Goal: Task Accomplishment & Management: Manage account settings

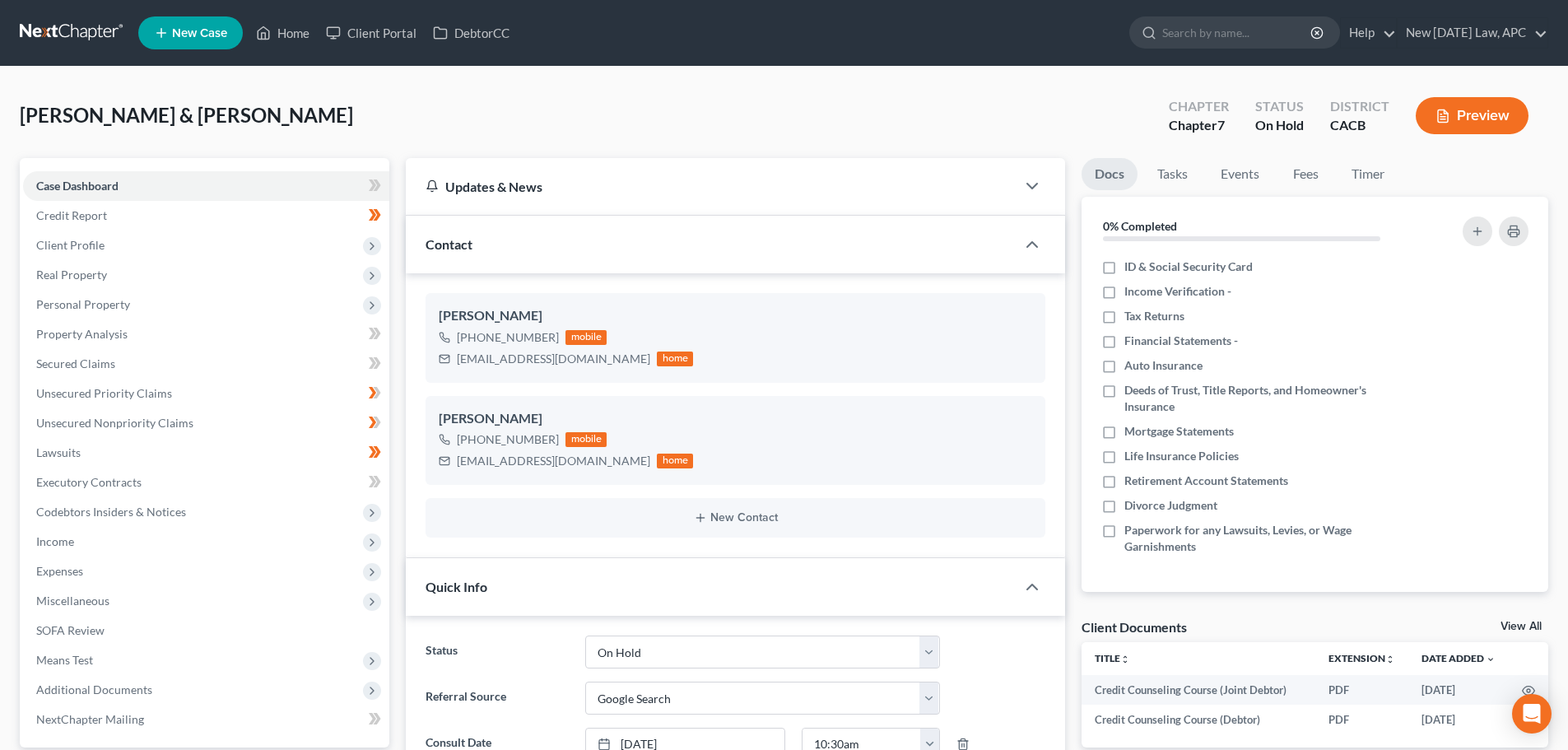
select select "6"
select select "4"
click at [73, 554] on span "Income" at bounding box center [206, 541] width 366 height 30
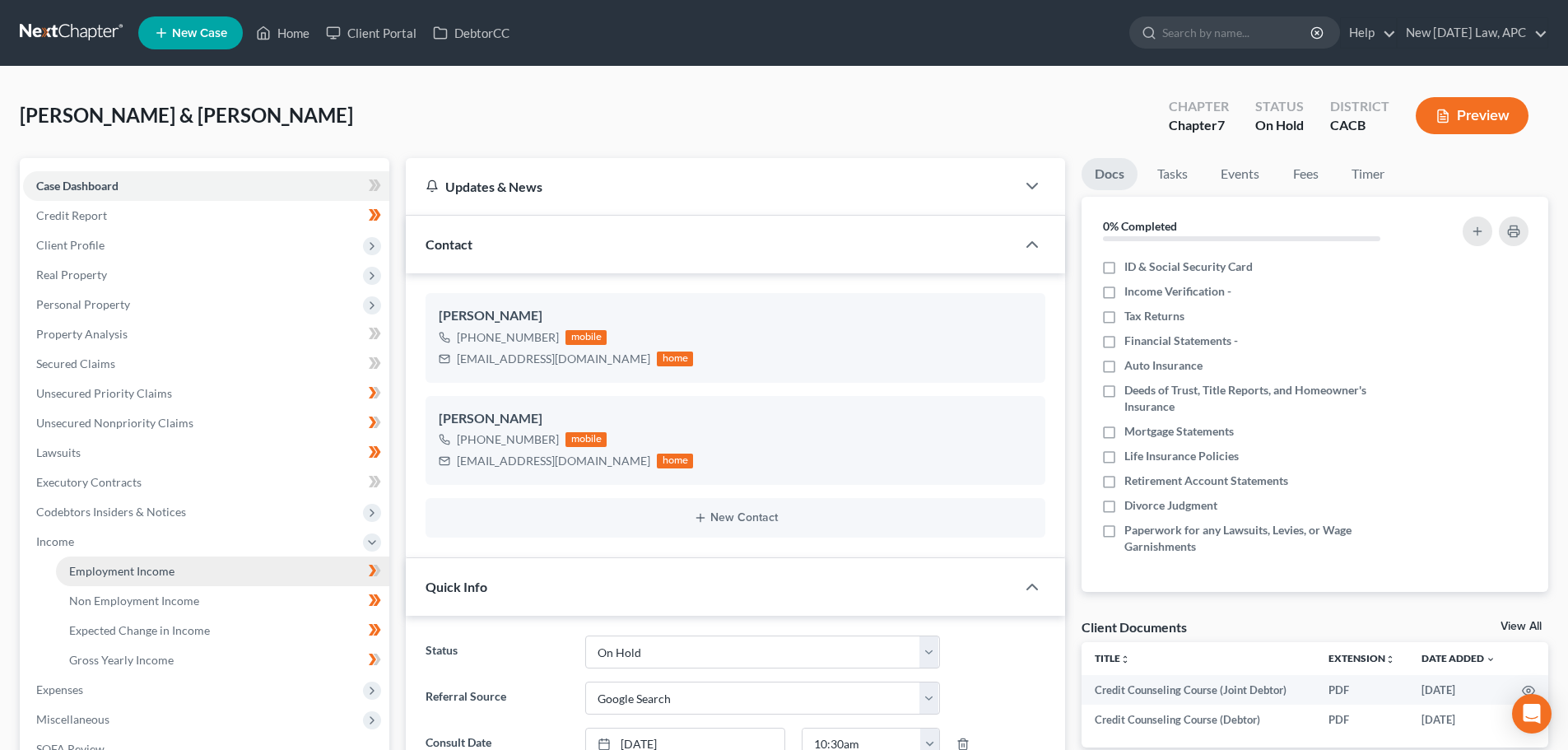
click at [93, 582] on link "Employment Income" at bounding box center [222, 571] width 333 height 30
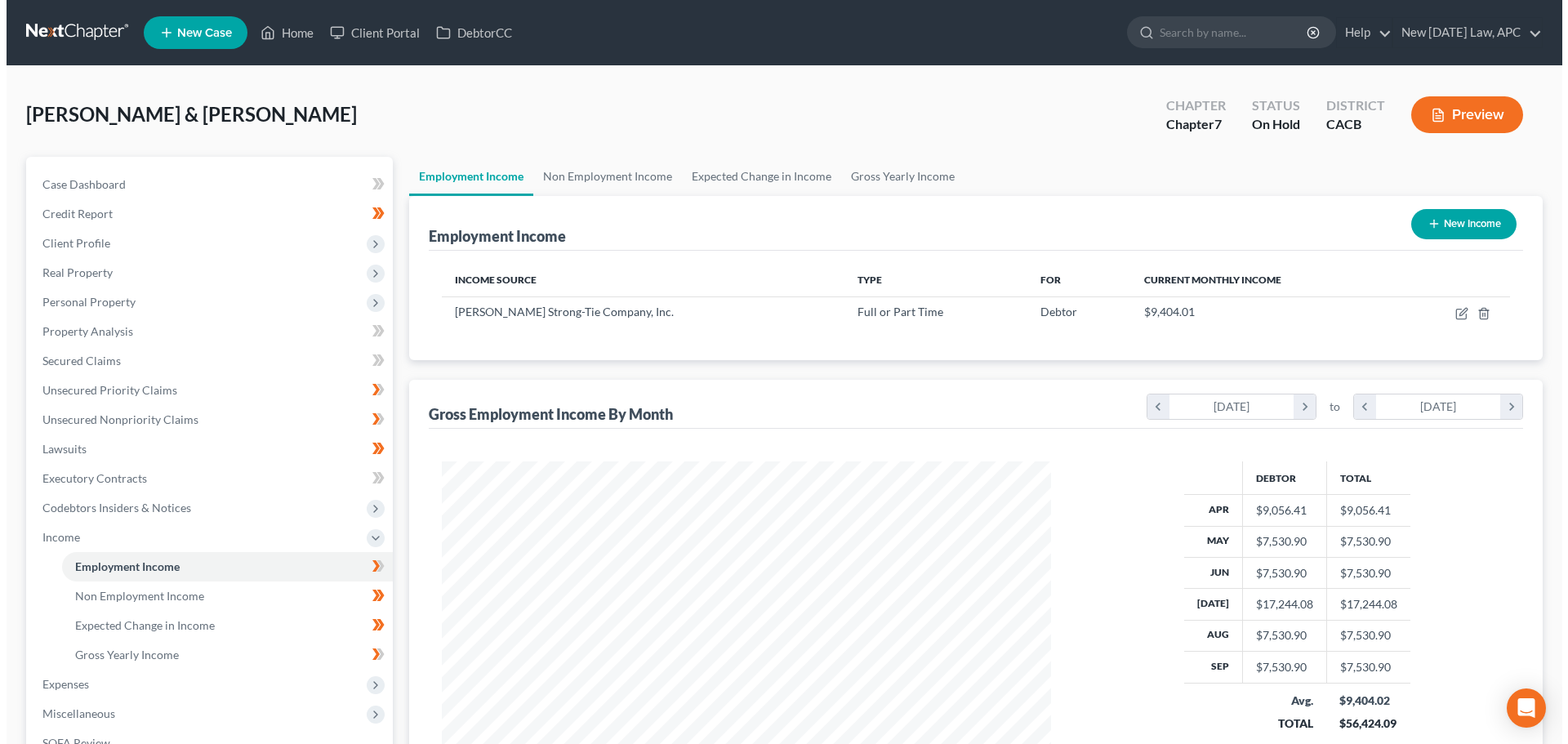
scroll to position [81, 0]
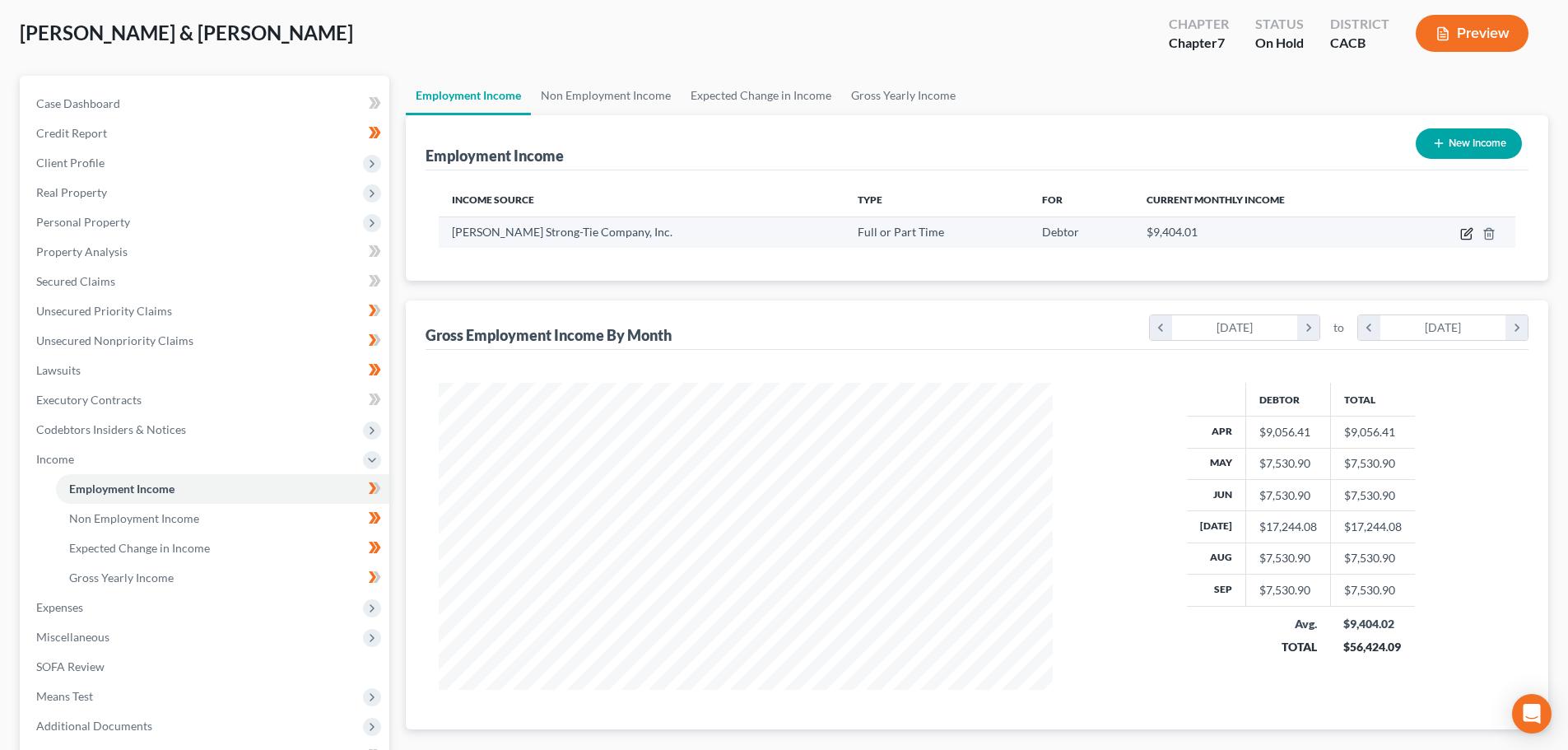
click at [1462, 234] on icon "button" at bounding box center [1467, 234] width 13 height 13
select select "0"
select select "4"
select select "1"
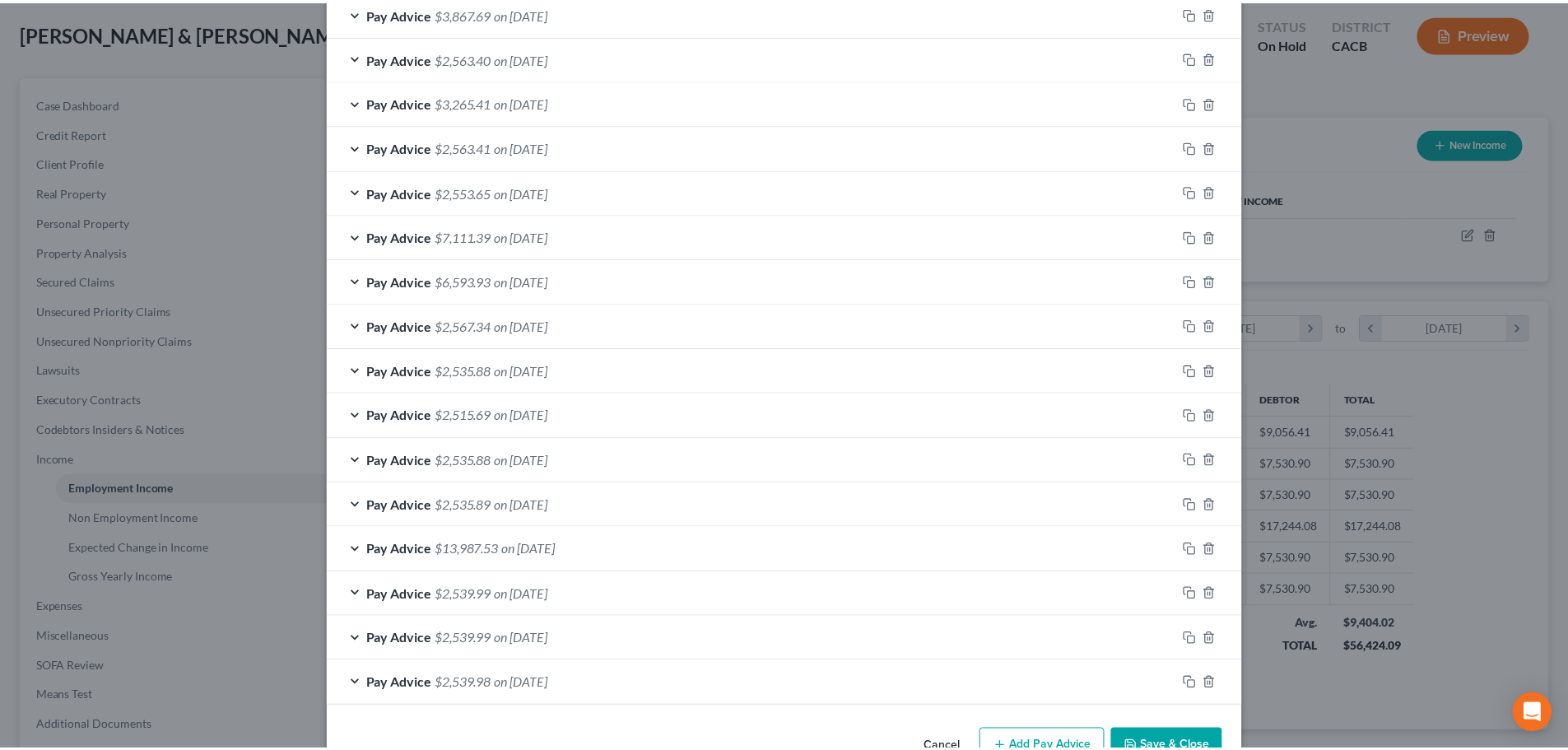
scroll to position [1059, 0]
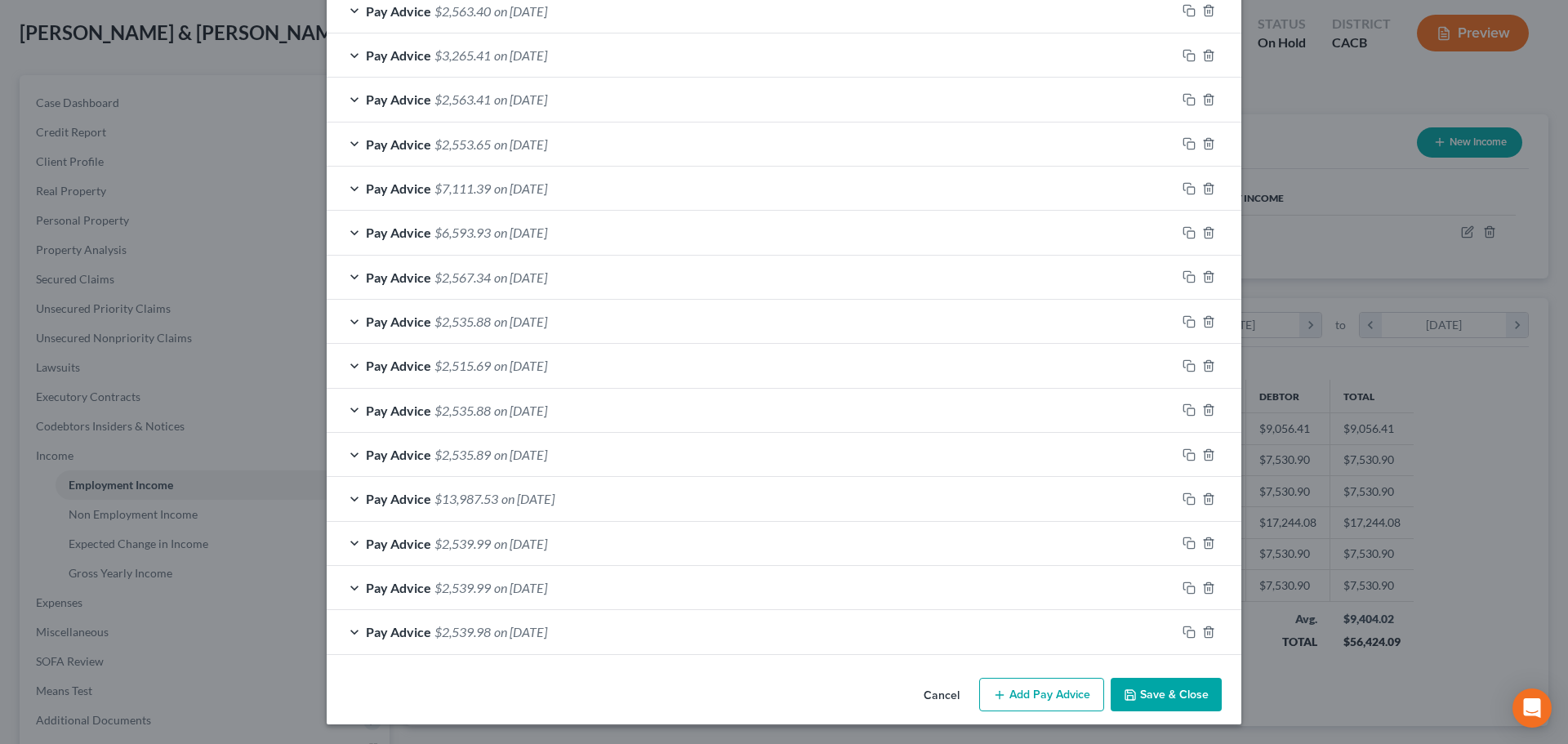
click at [924, 699] on button "Cancel" at bounding box center [941, 695] width 62 height 32
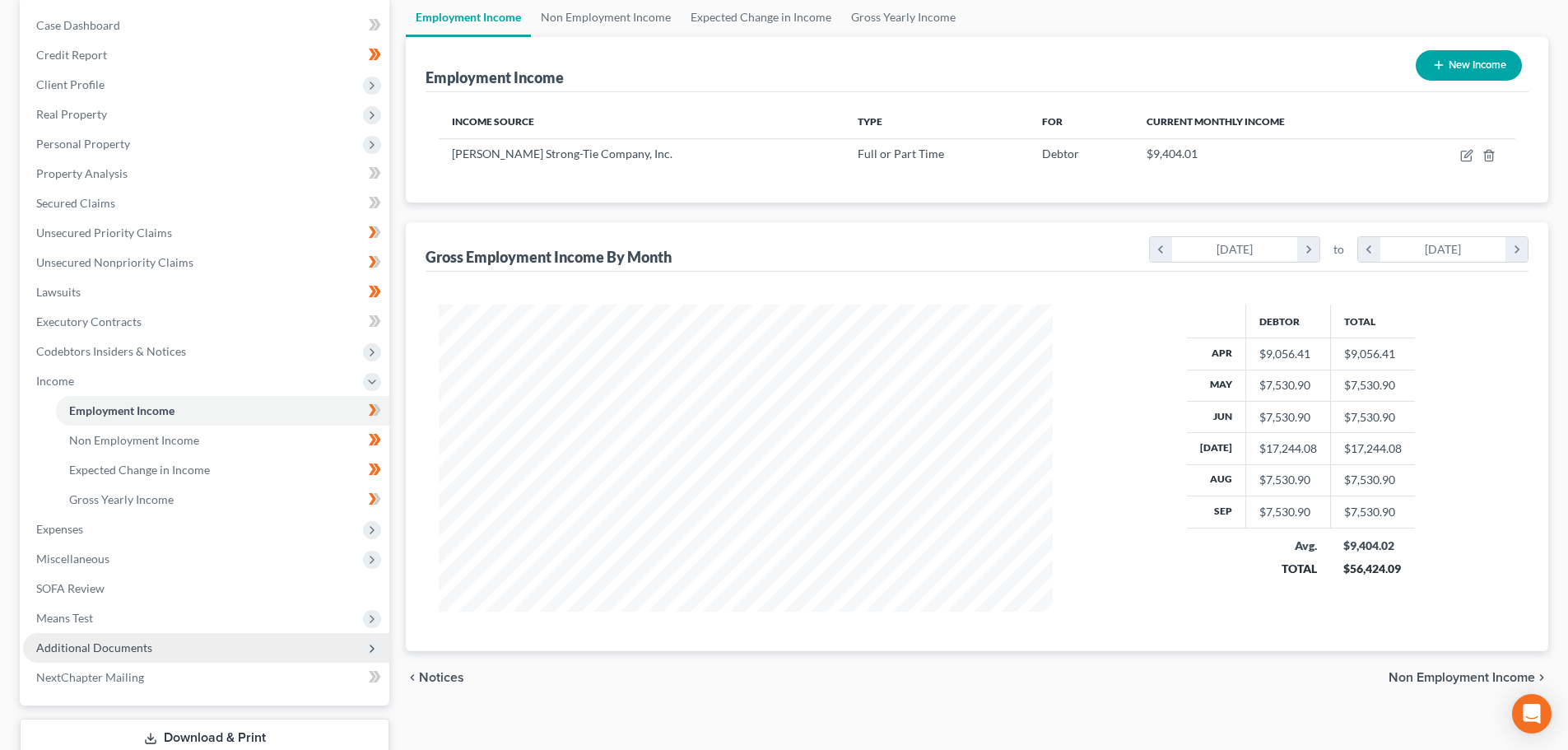
scroll to position [165, 0]
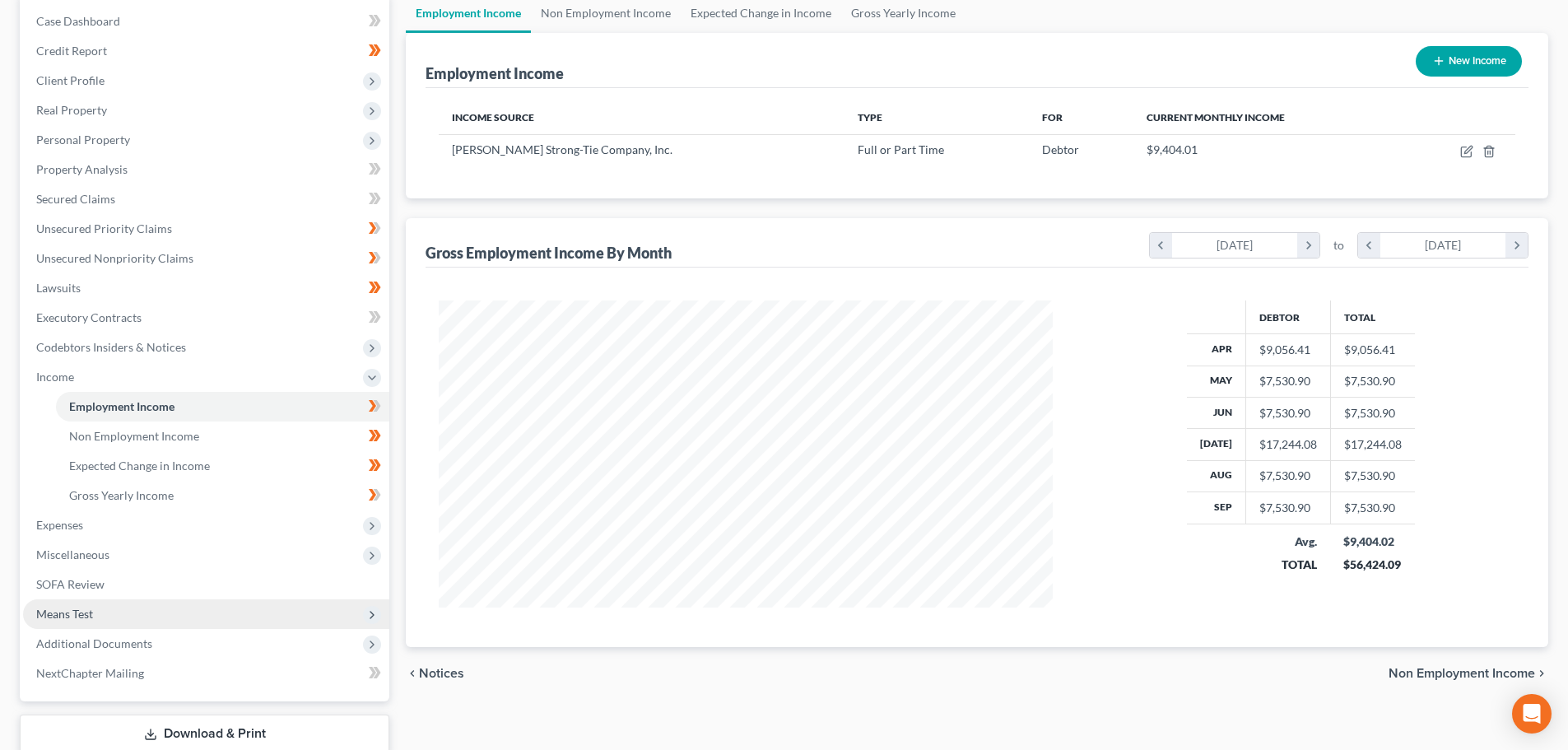
click at [113, 615] on span "Means Test" at bounding box center [206, 613] width 366 height 30
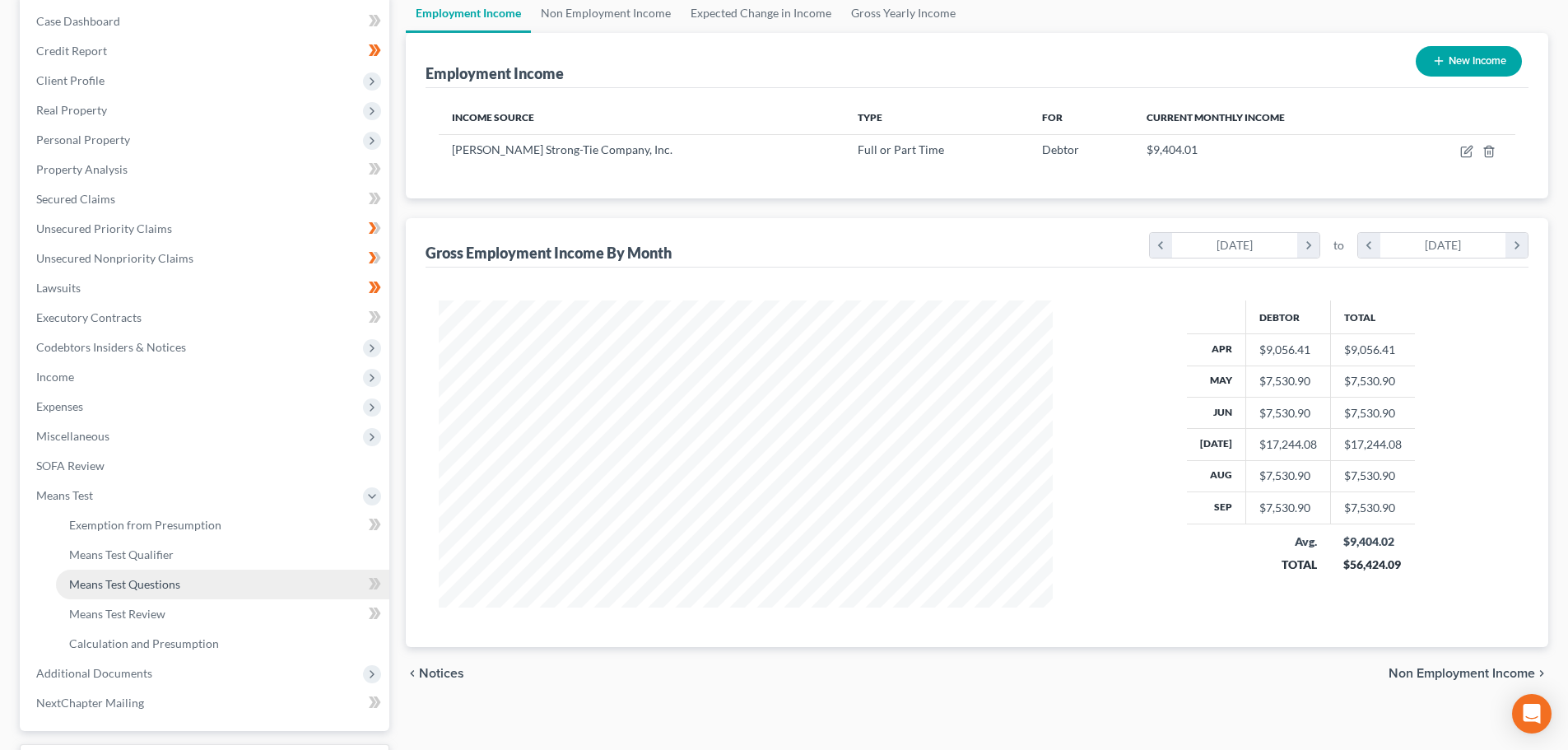
click at [150, 589] on span "Means Test Questions" at bounding box center [124, 583] width 111 height 14
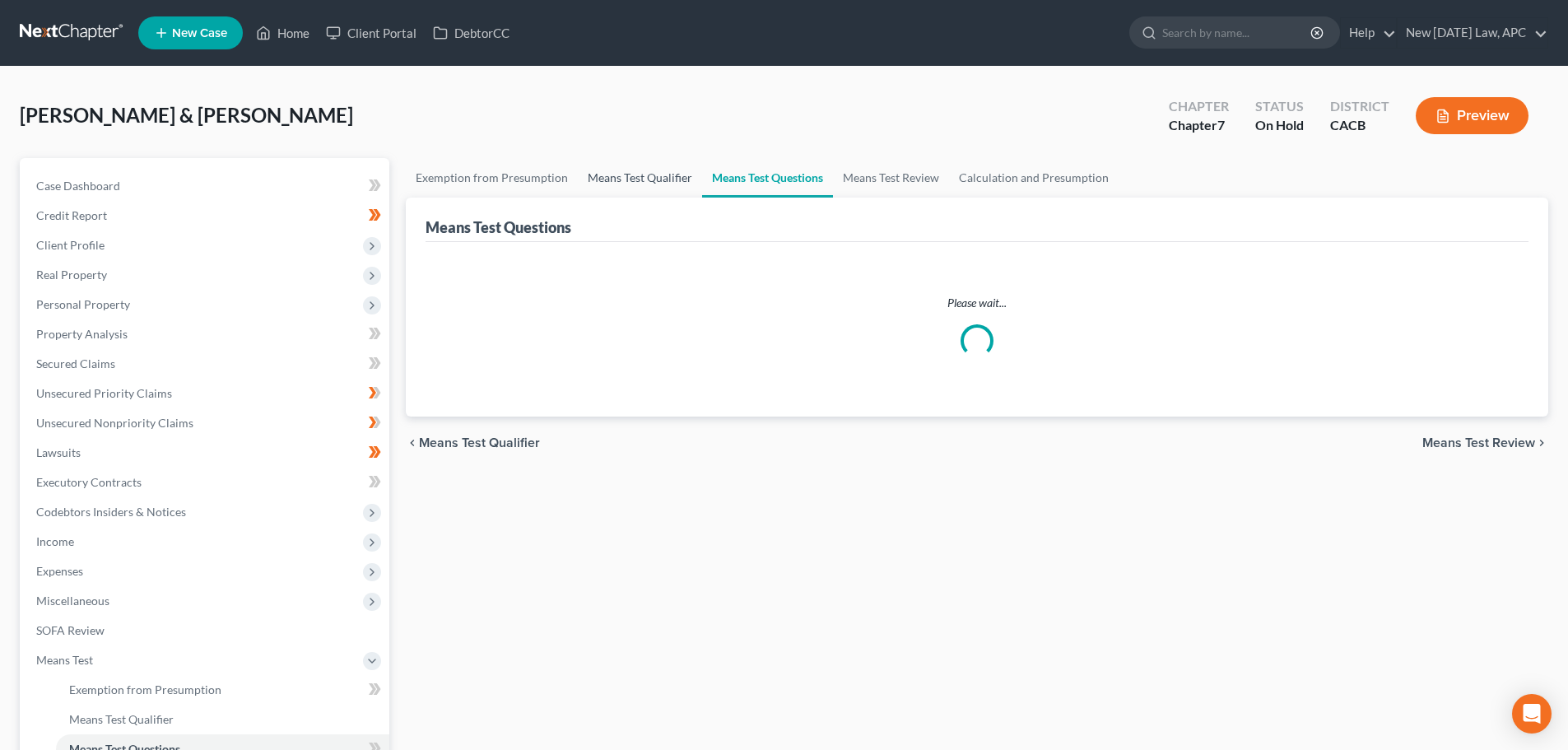
click at [644, 173] on link "Means Test Qualifier" at bounding box center [639, 177] width 124 height 39
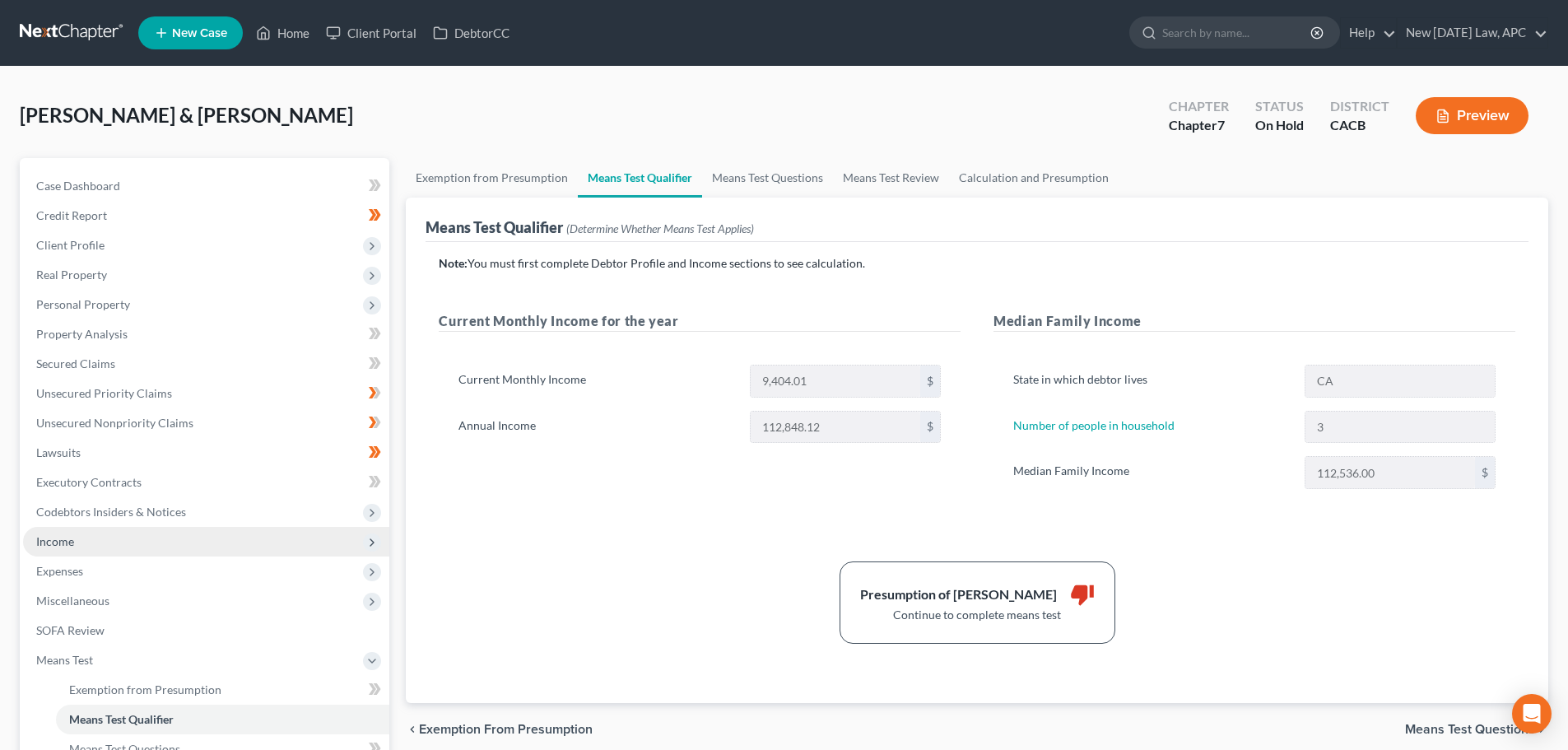
click at [111, 531] on span "Income" at bounding box center [206, 541] width 366 height 30
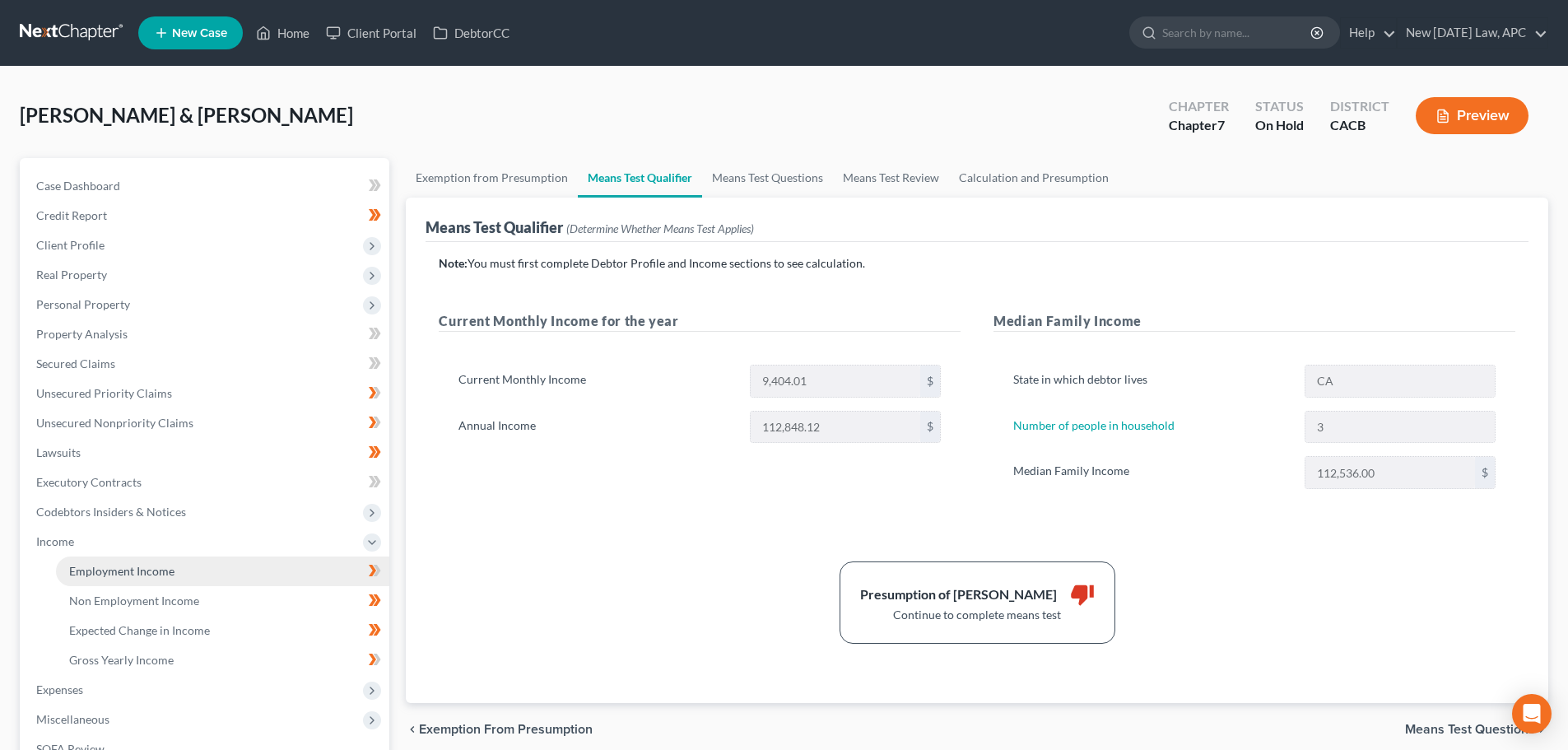
click at [116, 558] on link "Employment Income" at bounding box center [222, 571] width 333 height 30
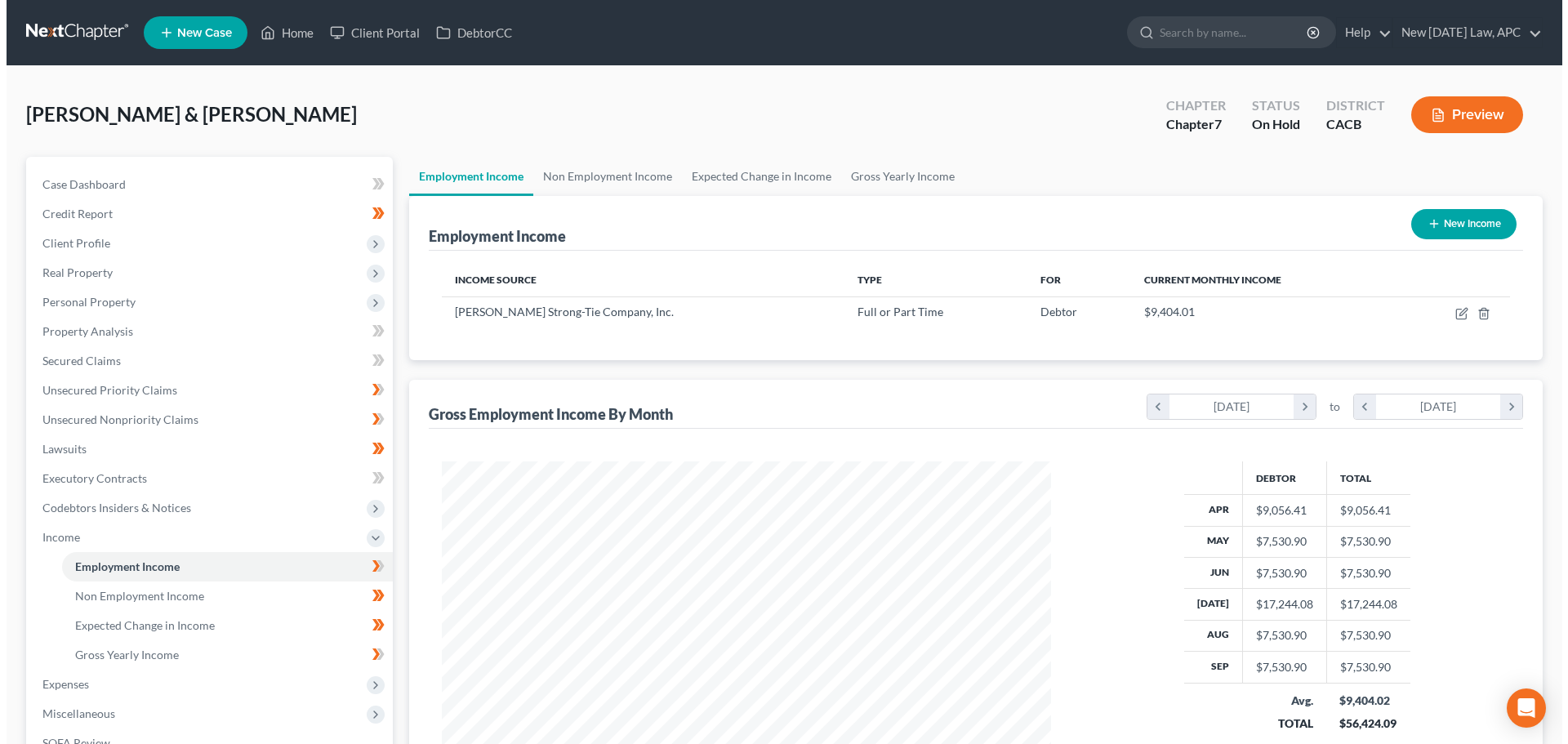
scroll to position [305, 642]
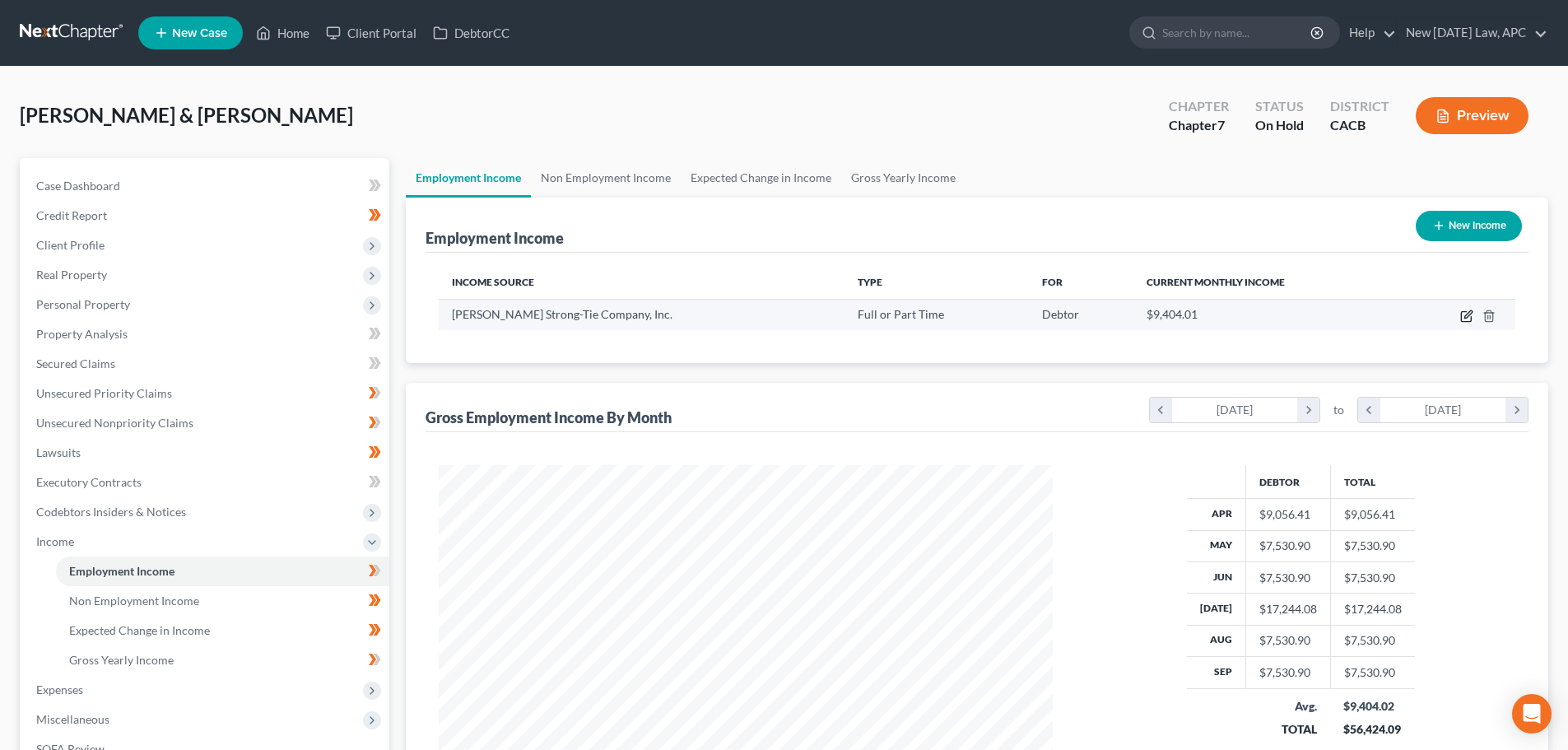
click at [1464, 312] on icon "button" at bounding box center [1465, 317] width 10 height 10
select select "0"
select select "4"
select select "1"
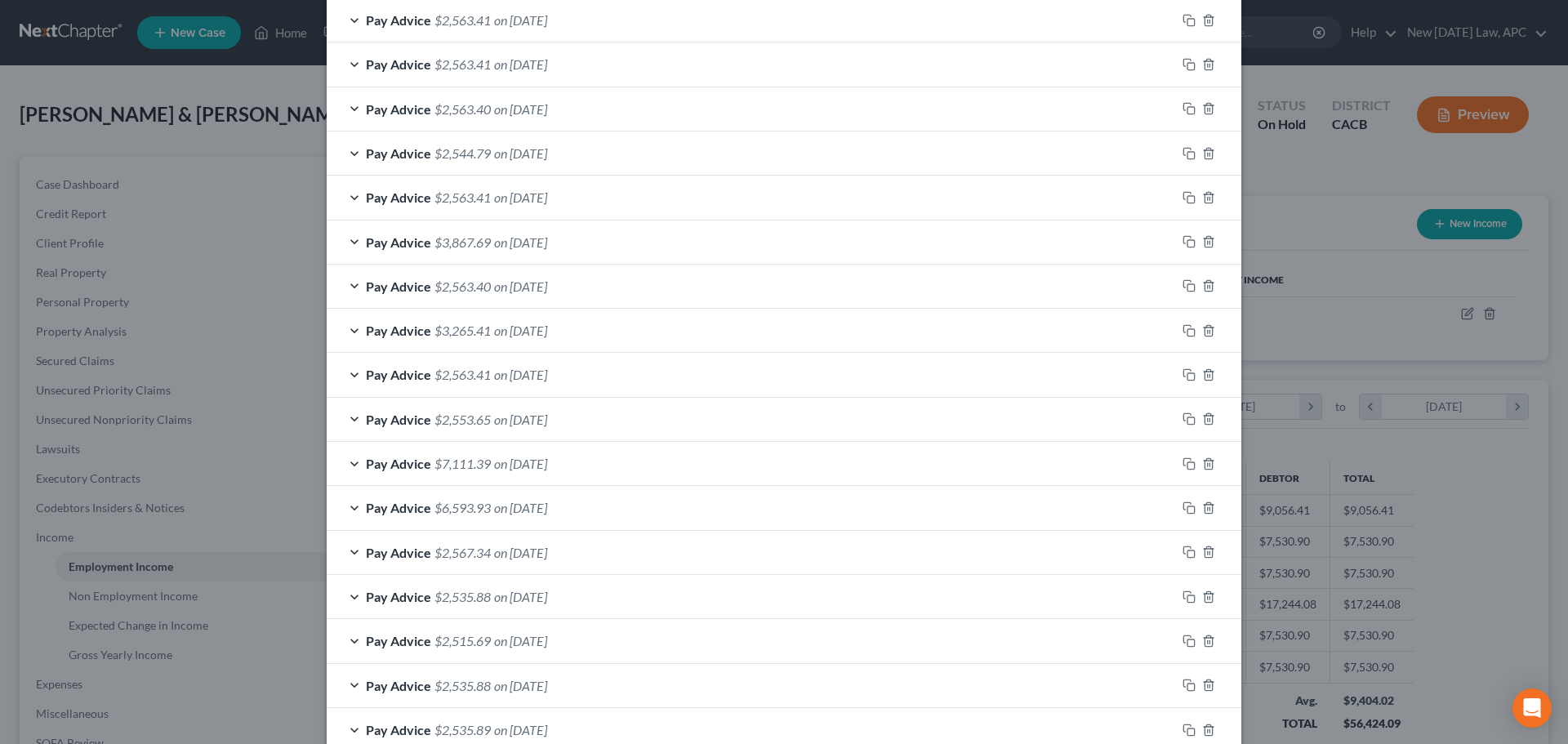
scroll to position [702, 0]
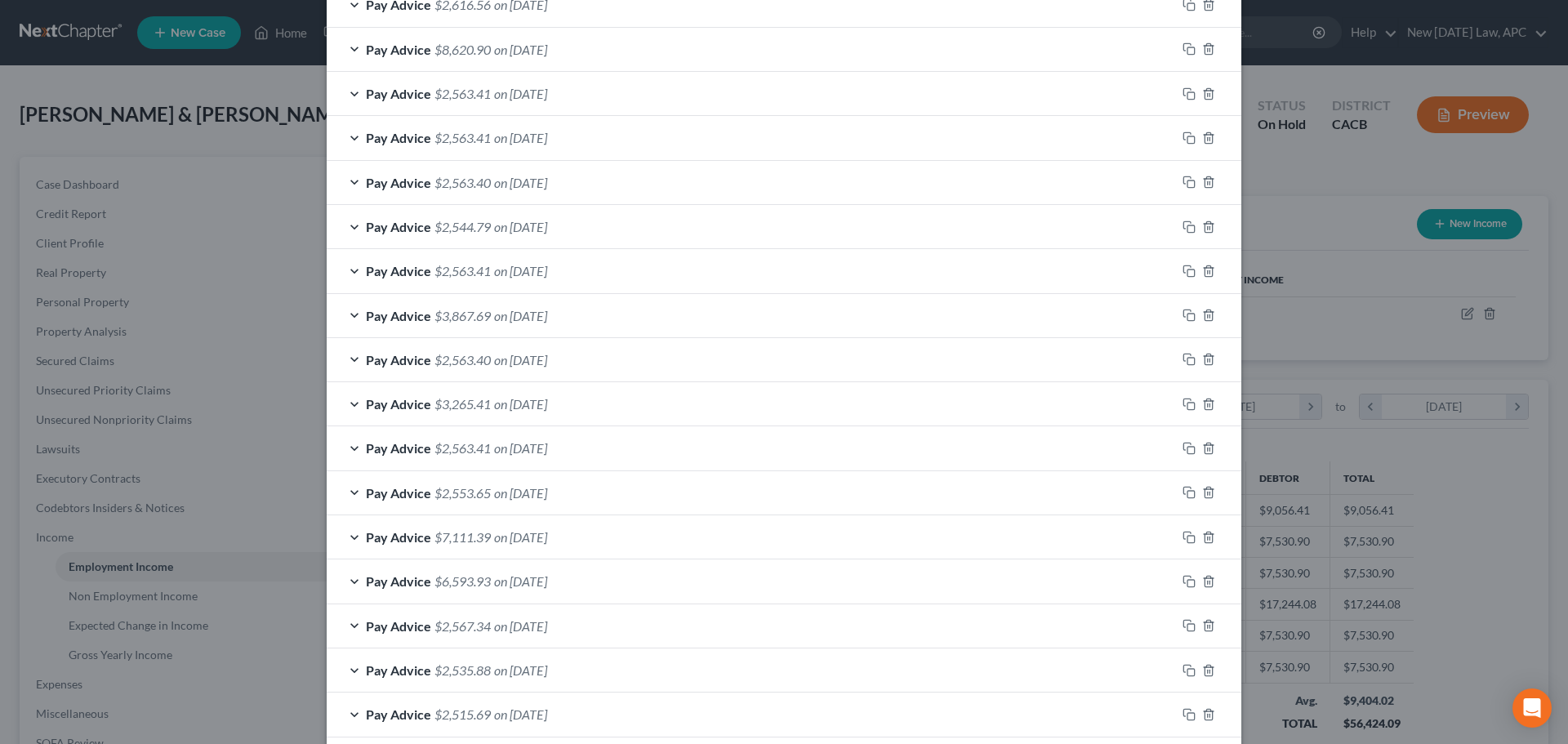
click at [590, 317] on div "Pay Advice $3,867.69 on [DATE]" at bounding box center [751, 315] width 849 height 43
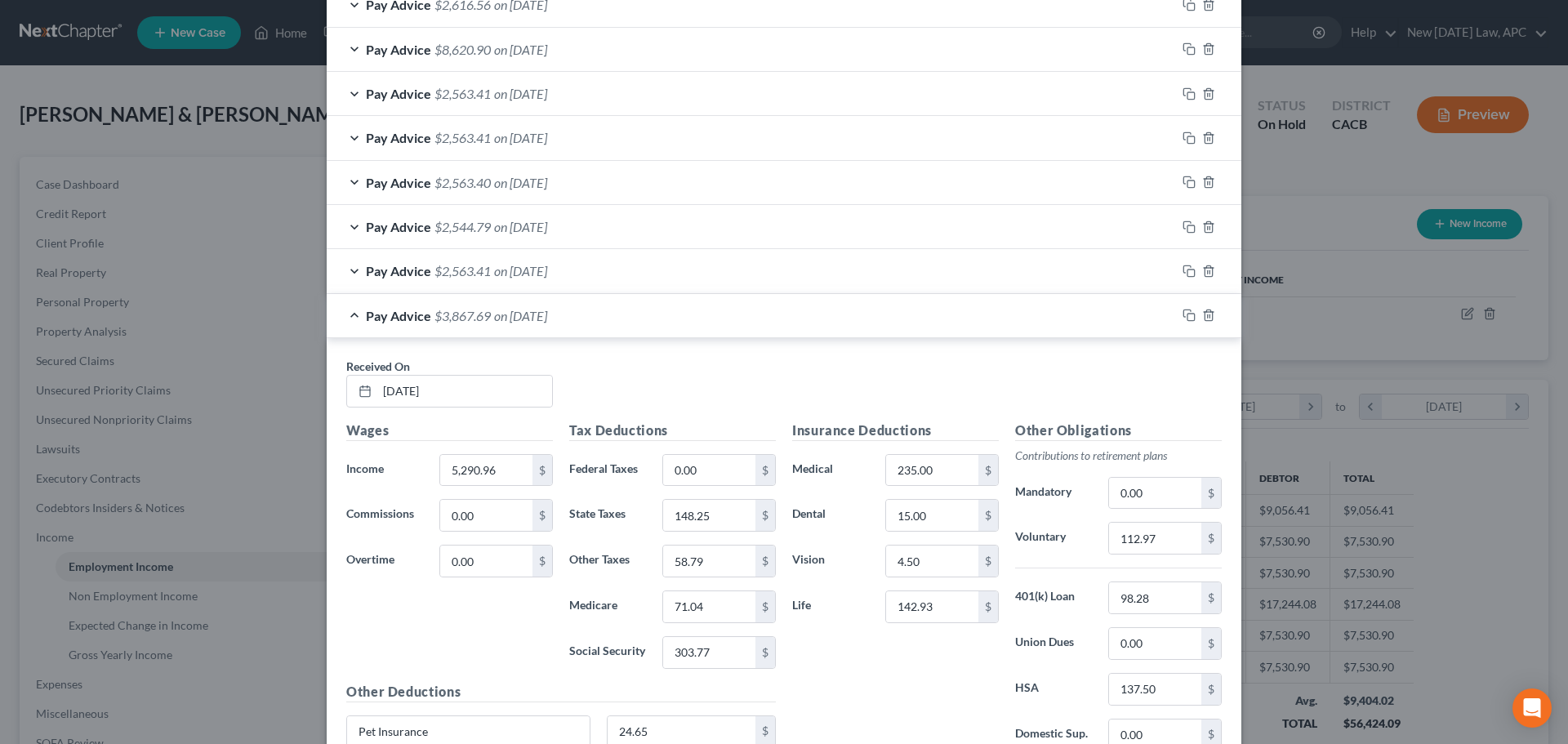
click at [590, 317] on div "Pay Advice $3,867.69 on [DATE]" at bounding box center [751, 315] width 849 height 43
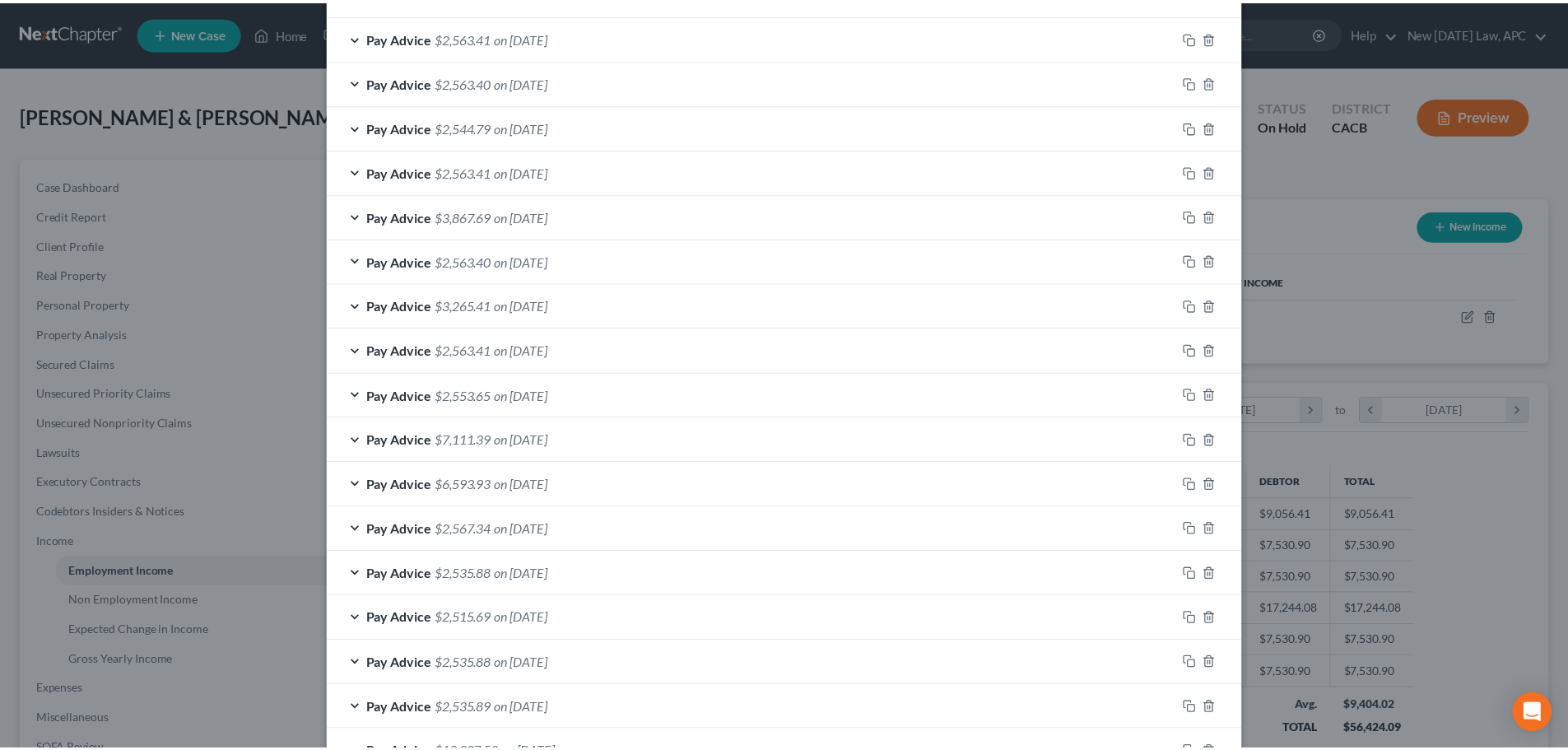
scroll to position [1059, 0]
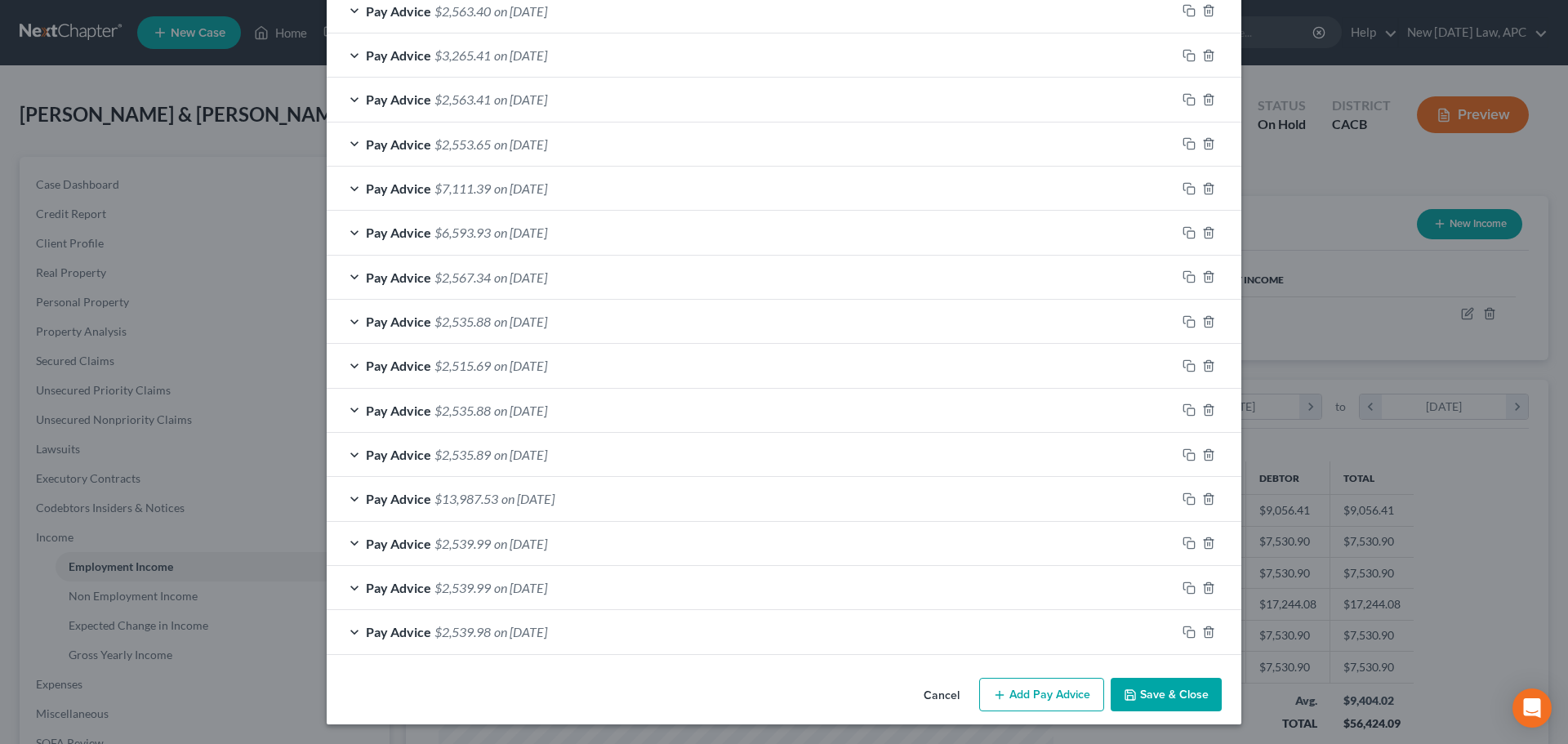
click at [946, 695] on button "Cancel" at bounding box center [941, 695] width 62 height 32
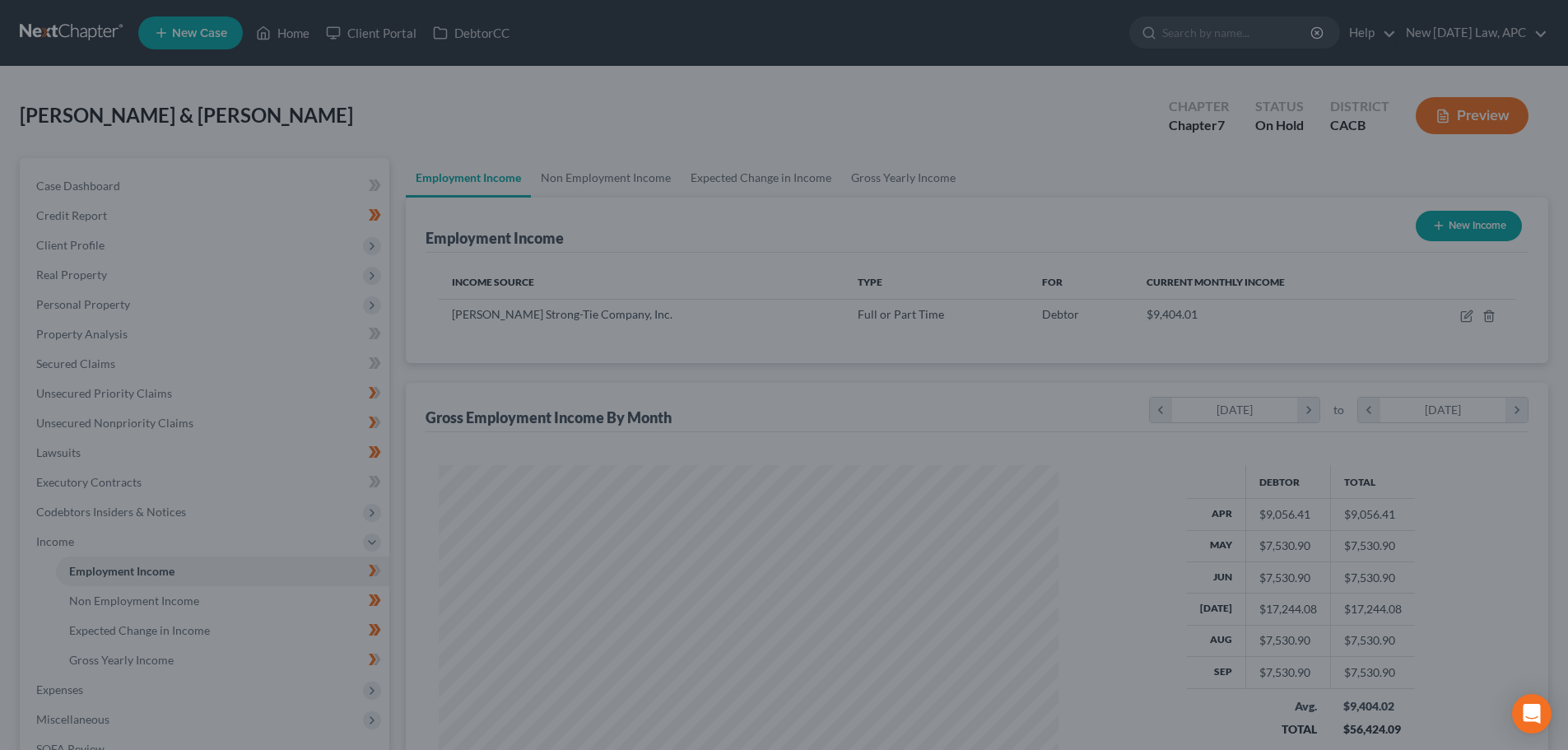
scroll to position [822763, 822236]
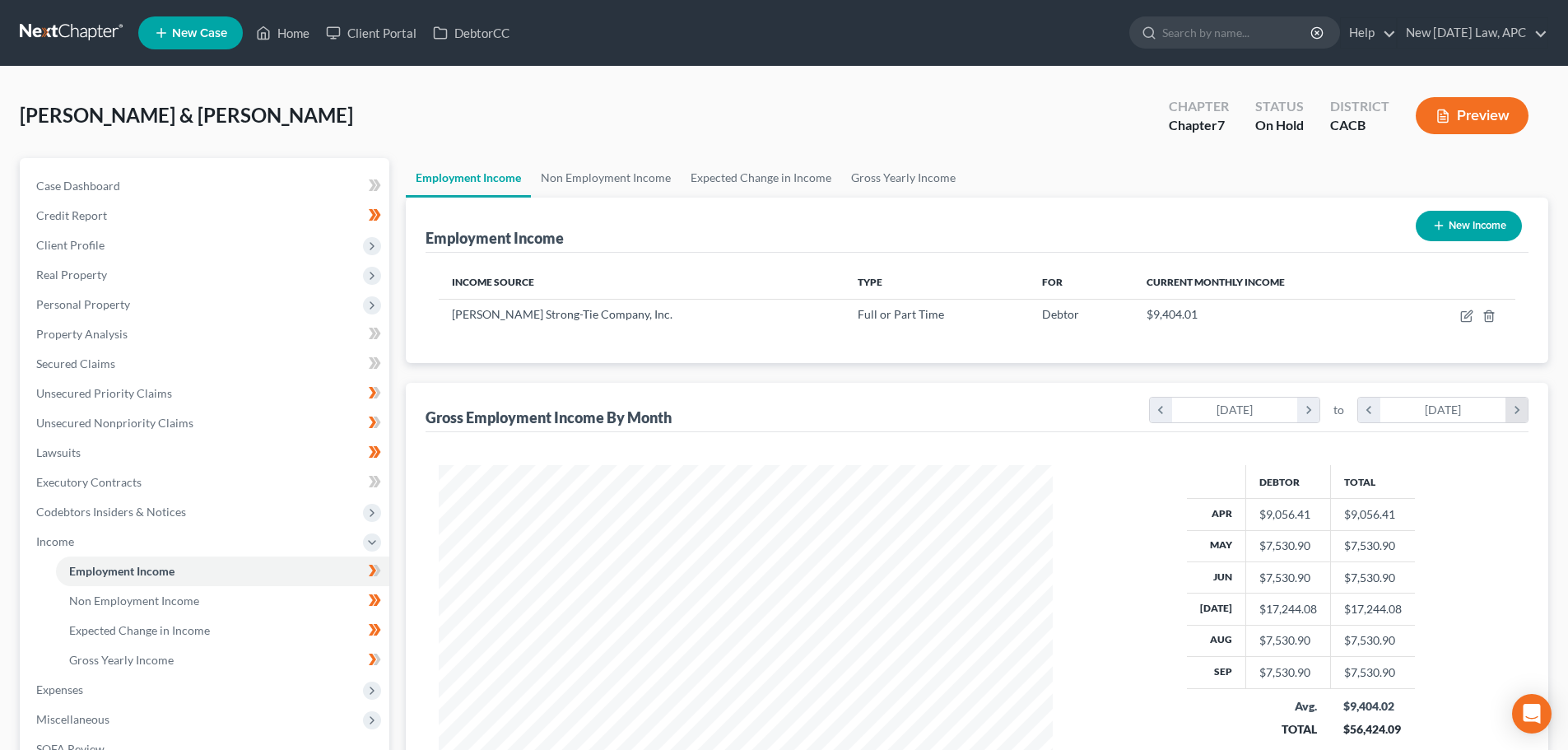
click at [1517, 404] on icon "chevron_right" at bounding box center [1516, 410] width 22 height 25
click at [1372, 410] on icon "chevron_left" at bounding box center [1369, 410] width 22 height 25
click at [1312, 410] on icon "chevron_right" at bounding box center [1307, 410] width 22 height 25
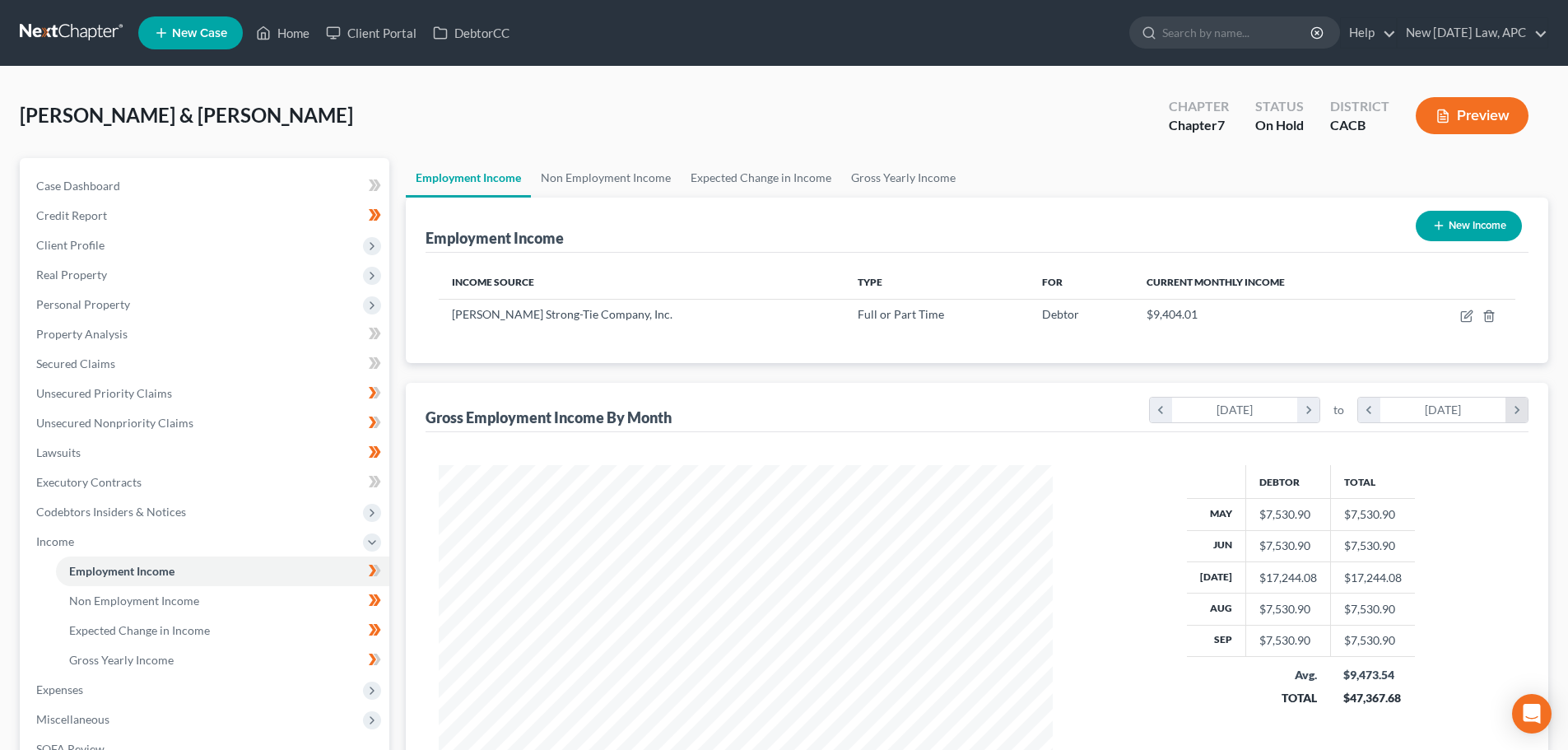
click at [1514, 405] on icon "chevron_right" at bounding box center [1516, 410] width 22 height 25
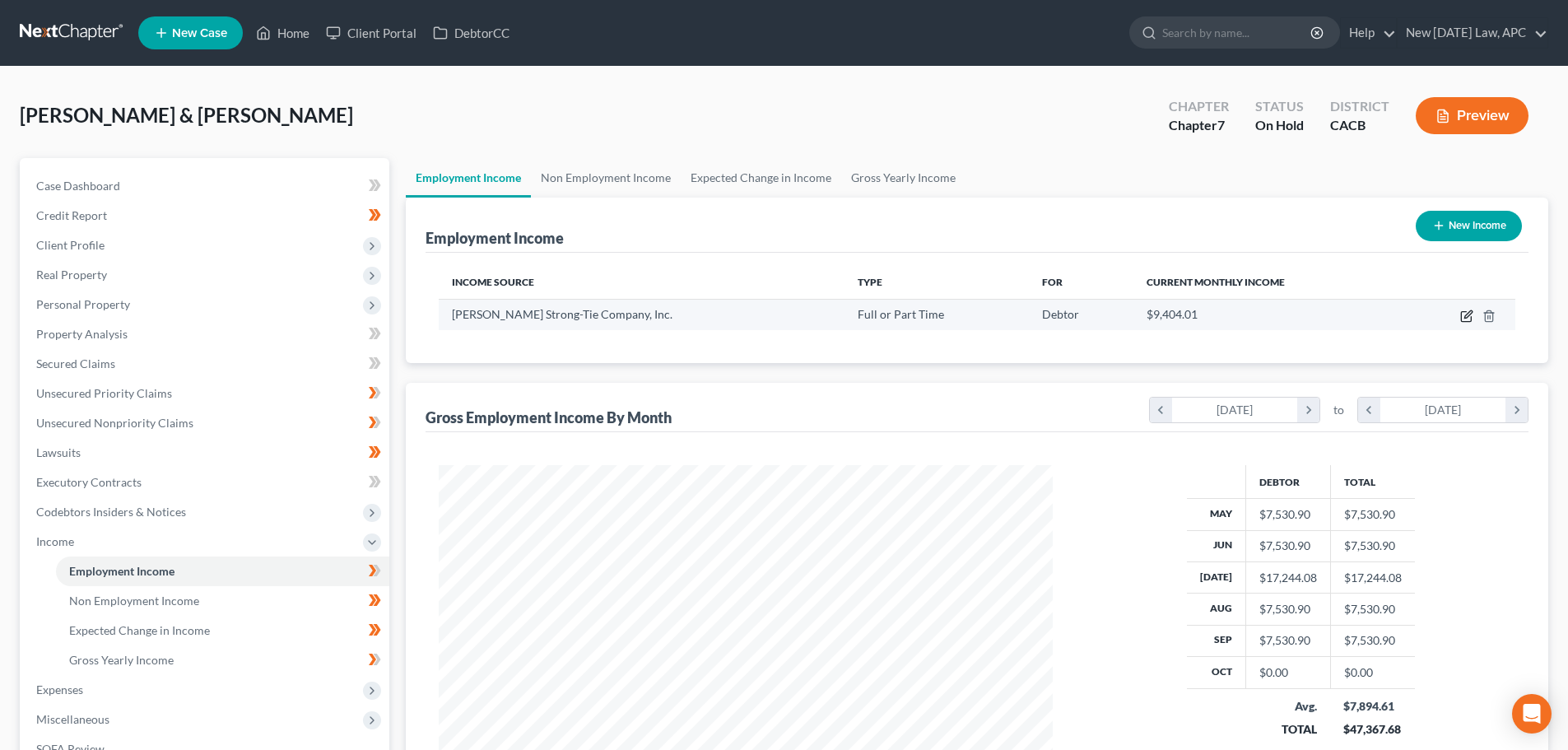
click at [1460, 315] on icon "button" at bounding box center [1465, 317] width 10 height 10
select select "0"
select select "4"
select select "1"
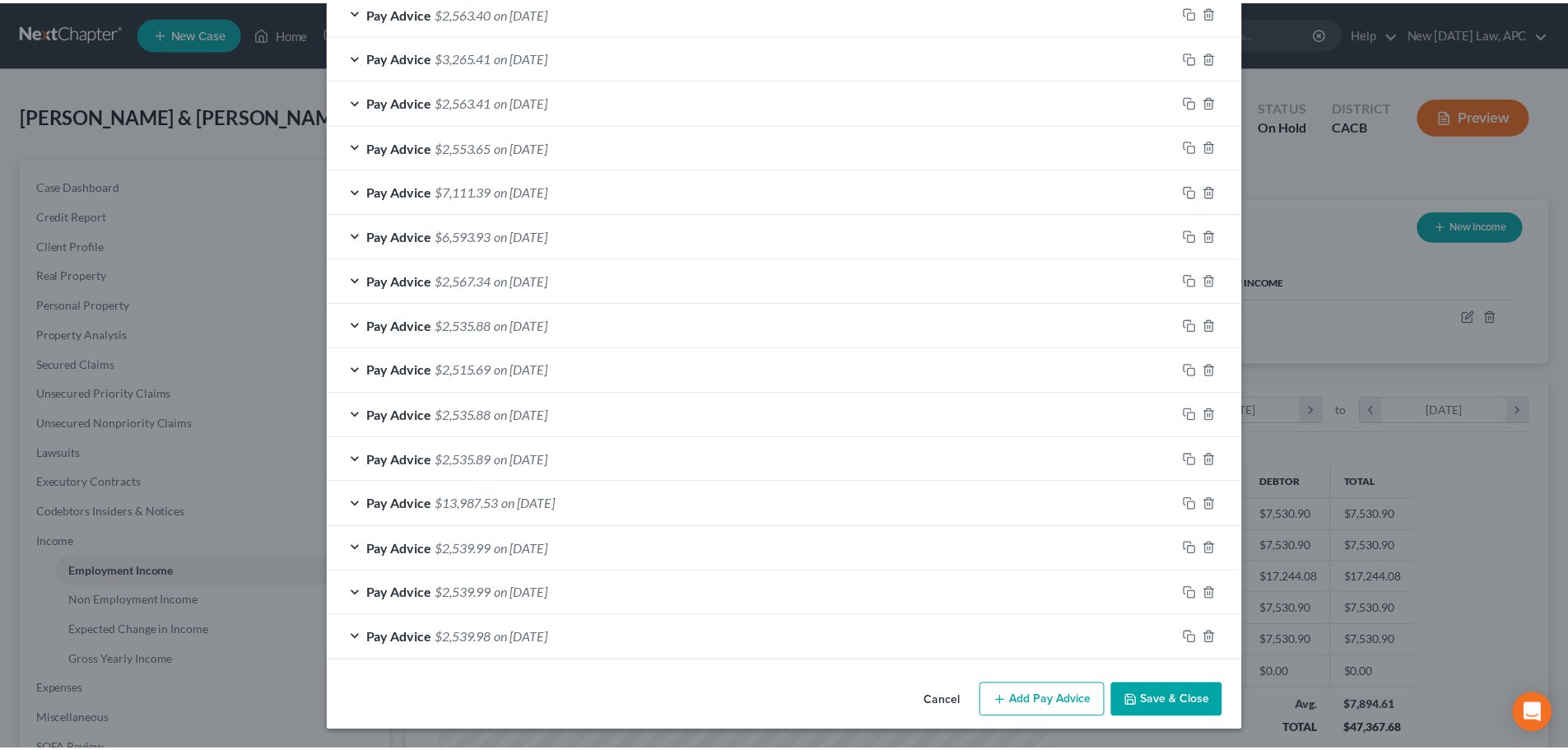
scroll to position [1059, 0]
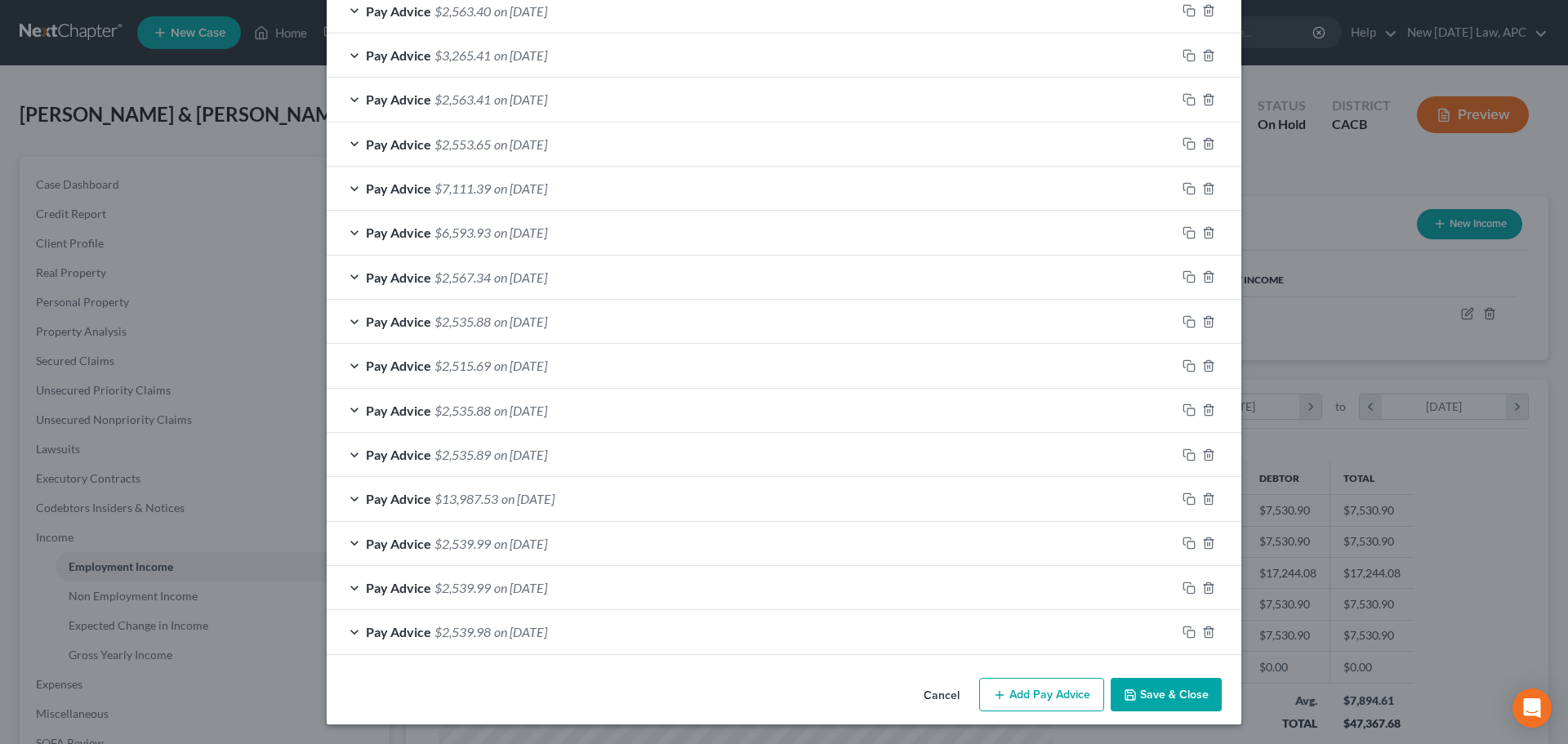
click at [932, 691] on button "Cancel" at bounding box center [941, 695] width 62 height 32
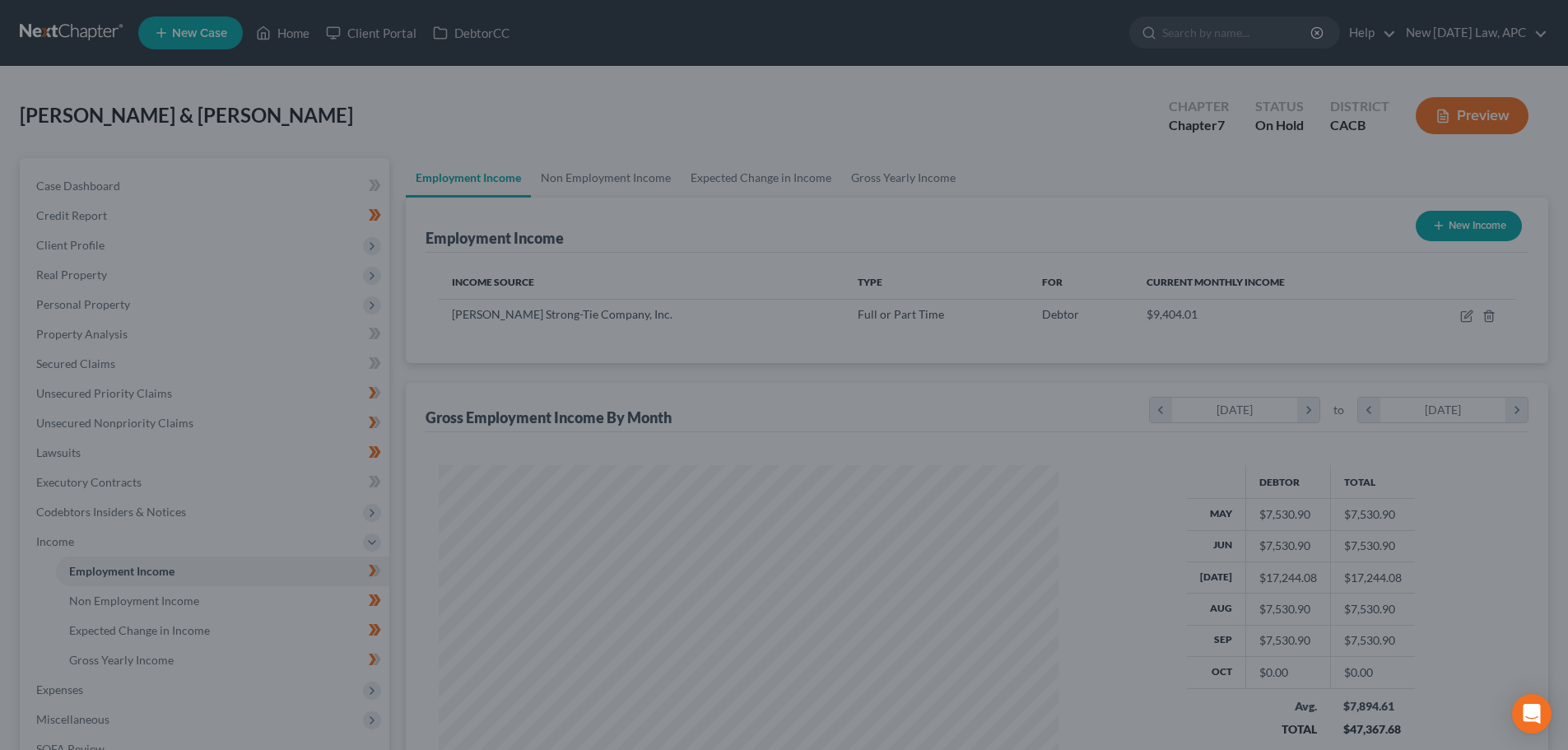
scroll to position [822763, 822236]
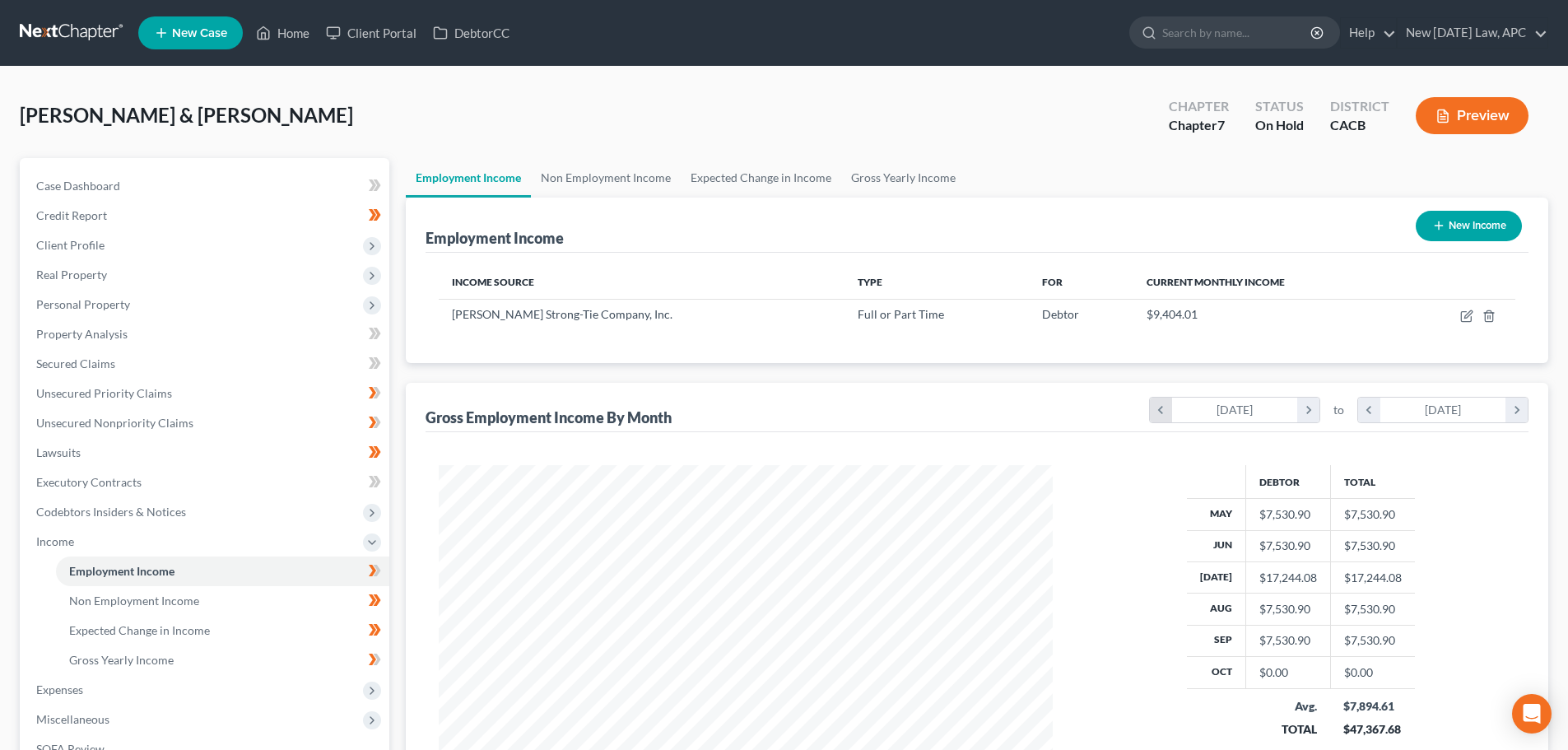
click at [1153, 412] on icon "chevron_left" at bounding box center [1160, 410] width 22 height 25
click at [1362, 403] on icon "chevron_left" at bounding box center [1369, 410] width 22 height 25
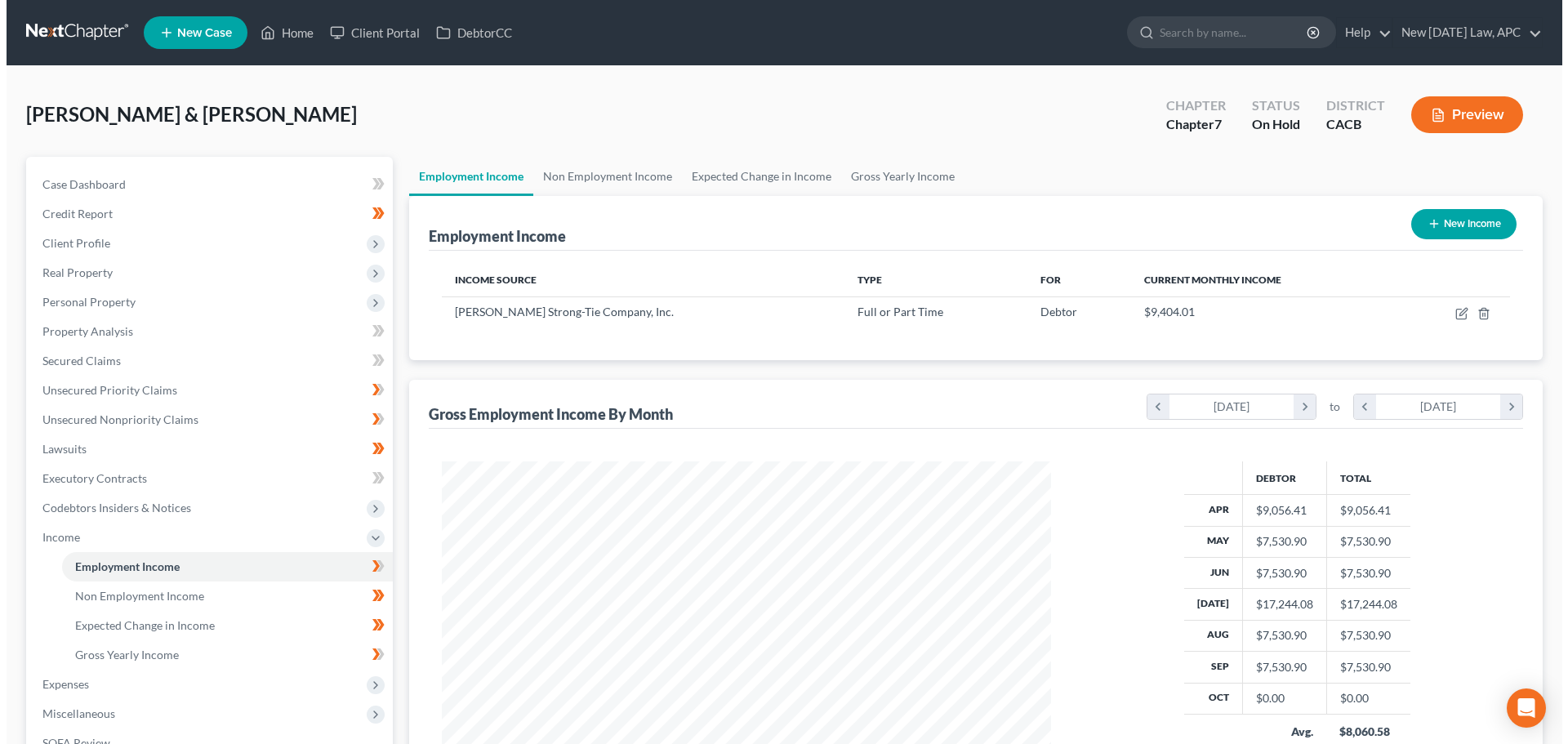
scroll to position [816180, 816223]
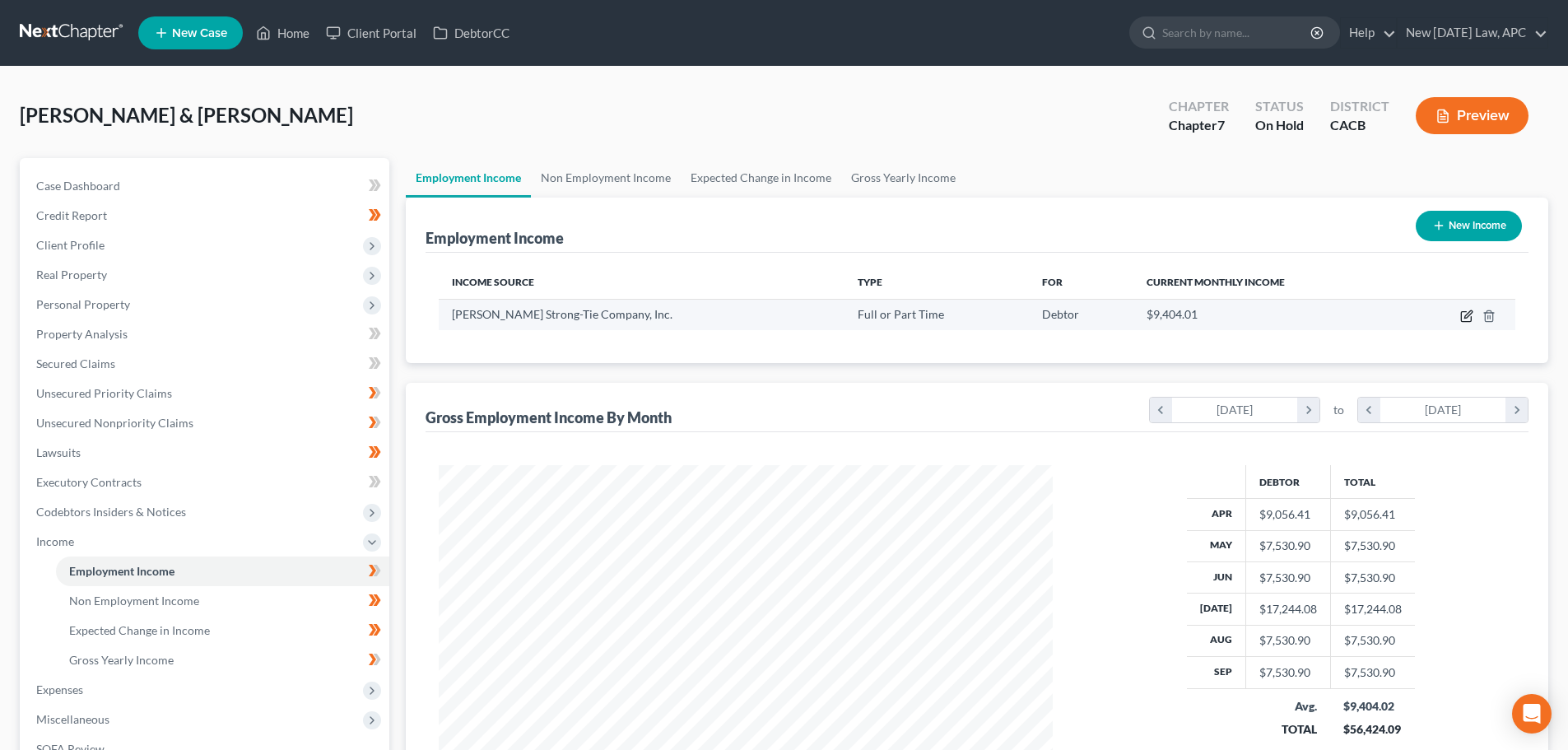
click at [1461, 313] on icon "button" at bounding box center [1465, 317] width 10 height 10
select select "0"
select select "4"
select select "1"
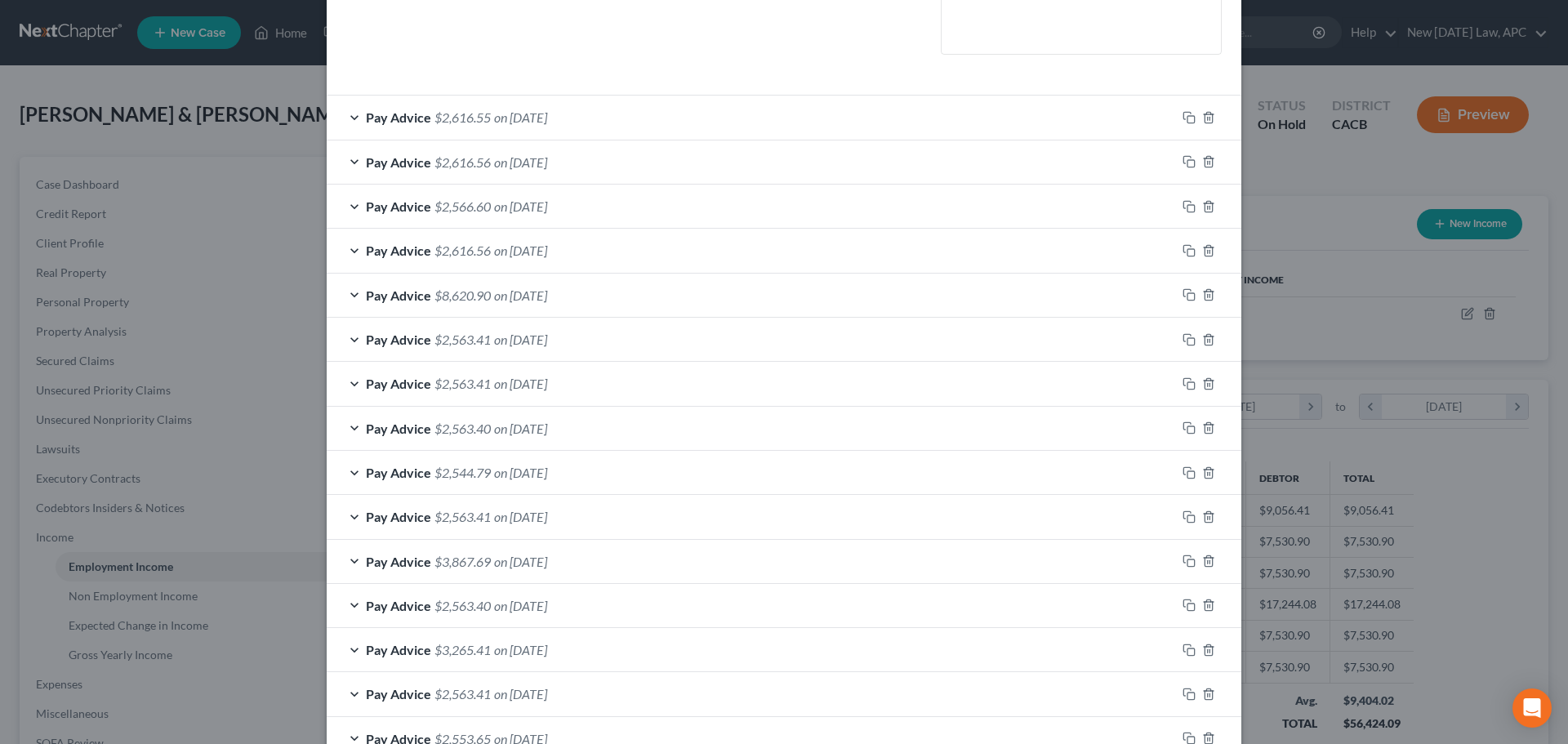
scroll to position [408, 0]
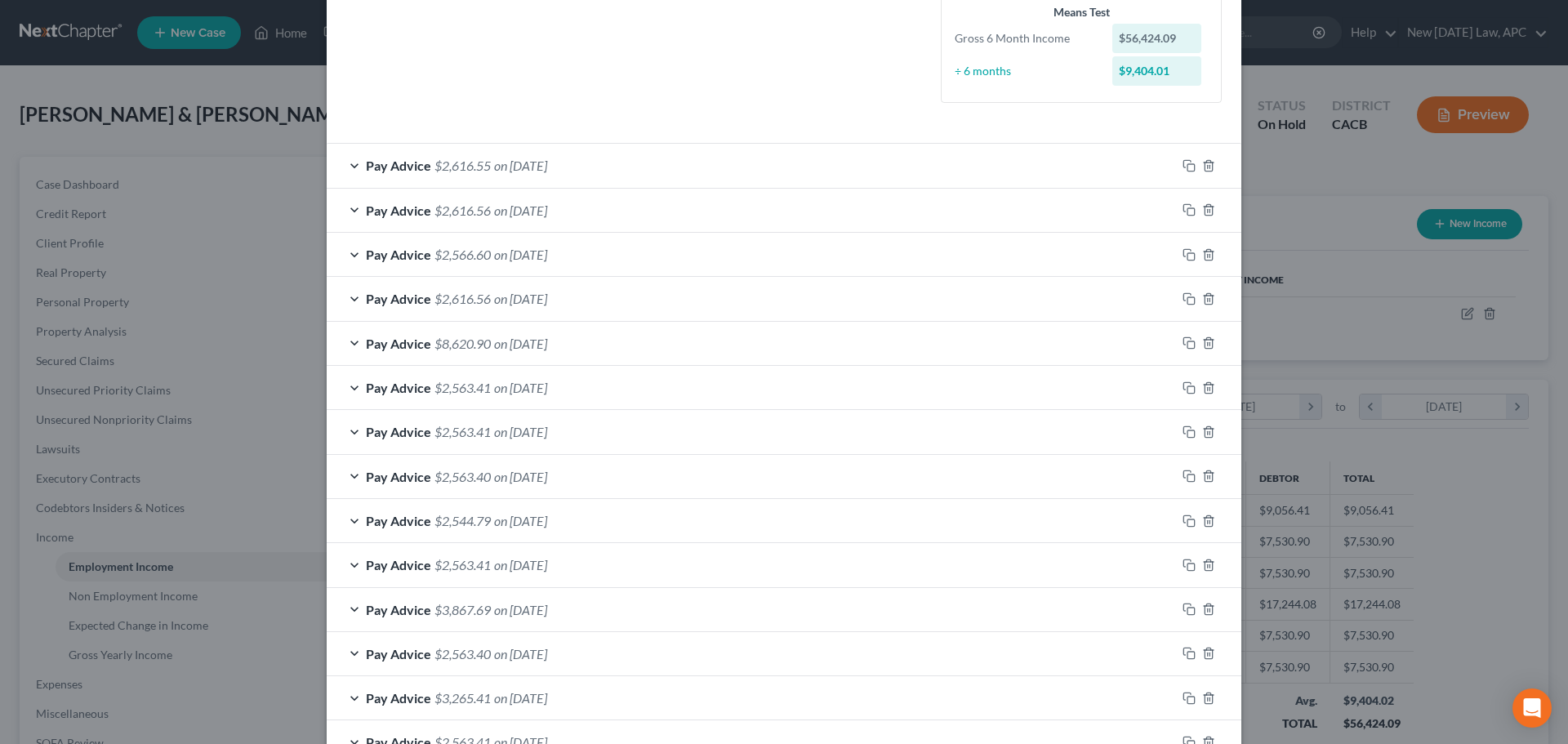
click at [591, 347] on div "Pay Advice $8,620.90 on [DATE]" at bounding box center [751, 343] width 849 height 43
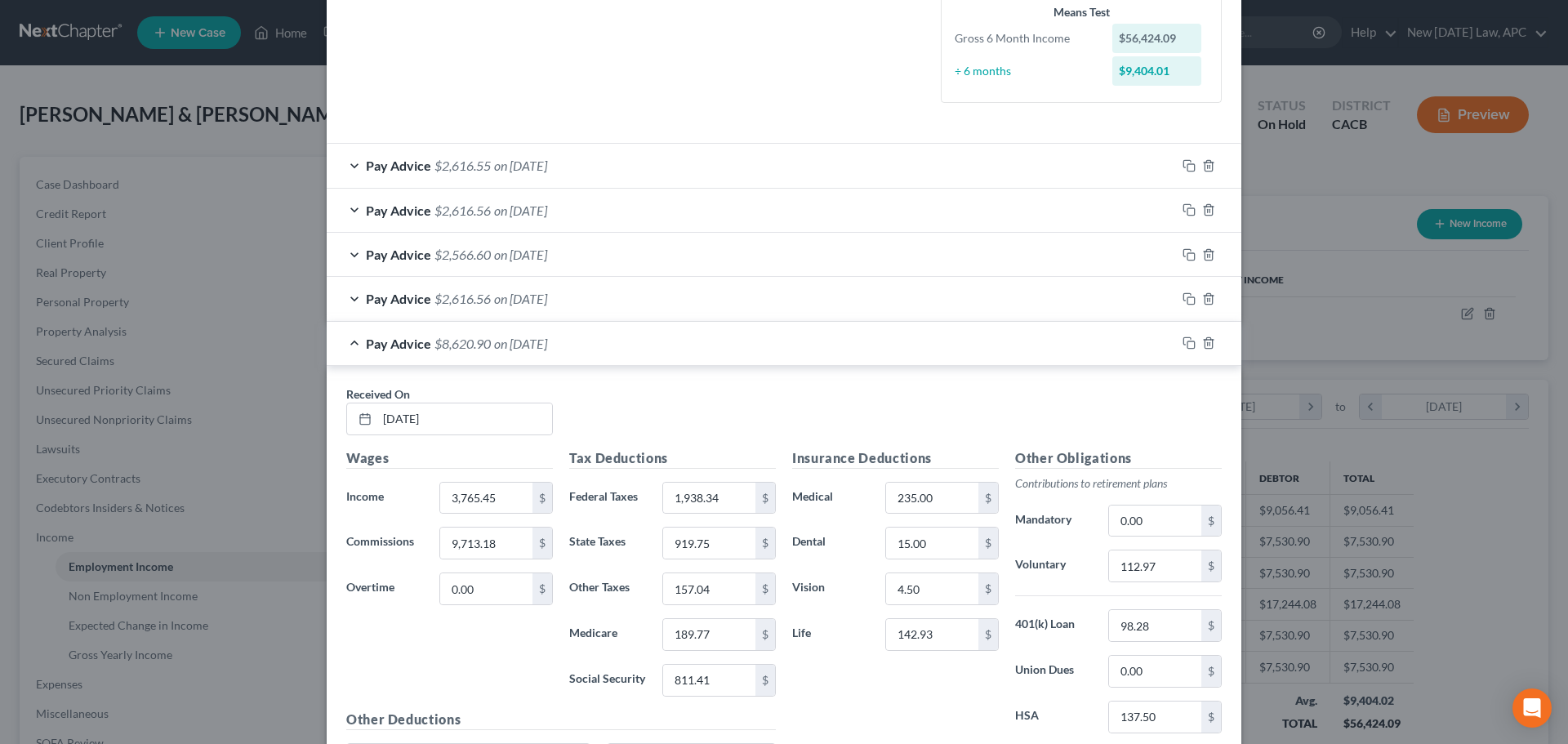
click at [592, 347] on div "Pay Advice $8,620.90 on [DATE]" at bounding box center [751, 343] width 849 height 43
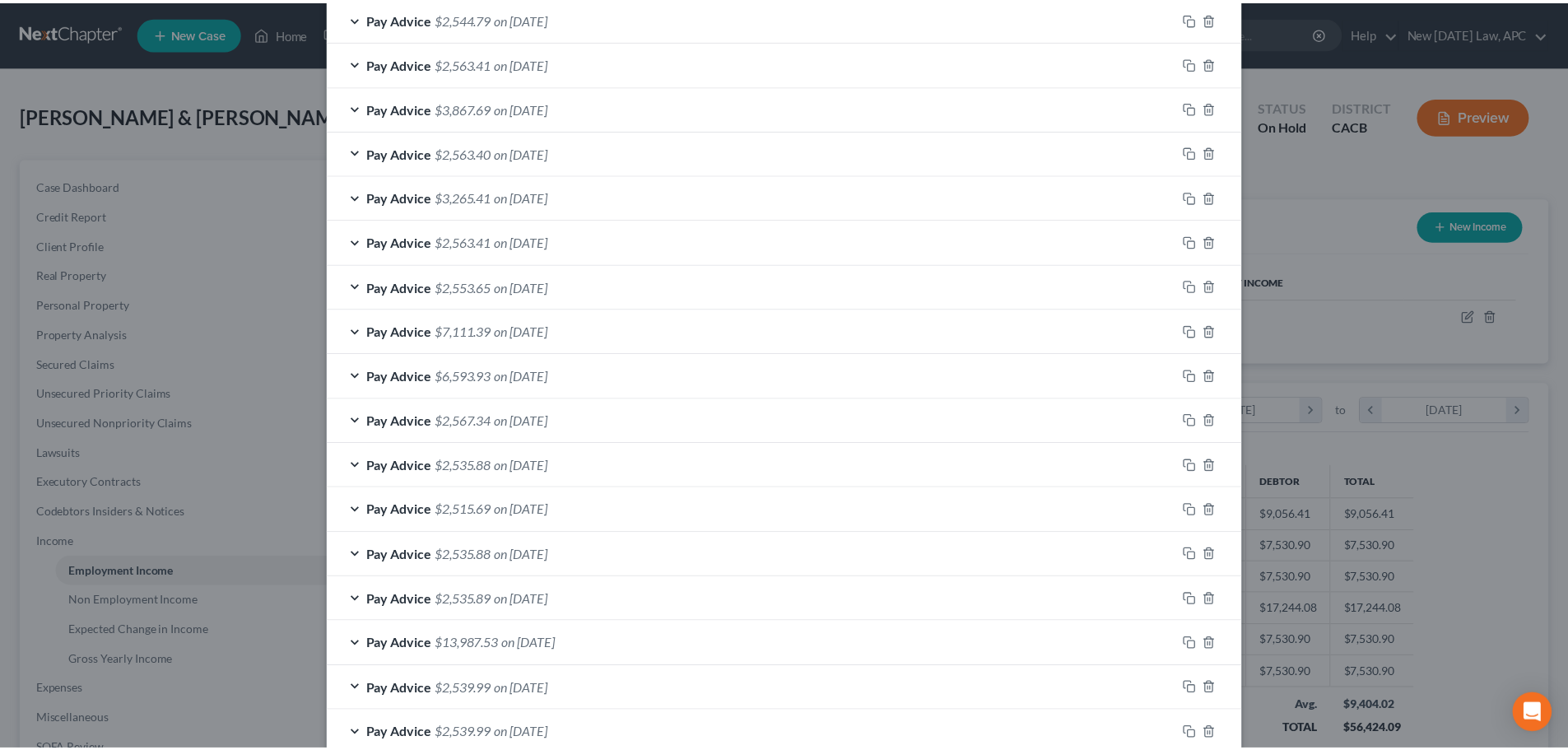
scroll to position [1059, 0]
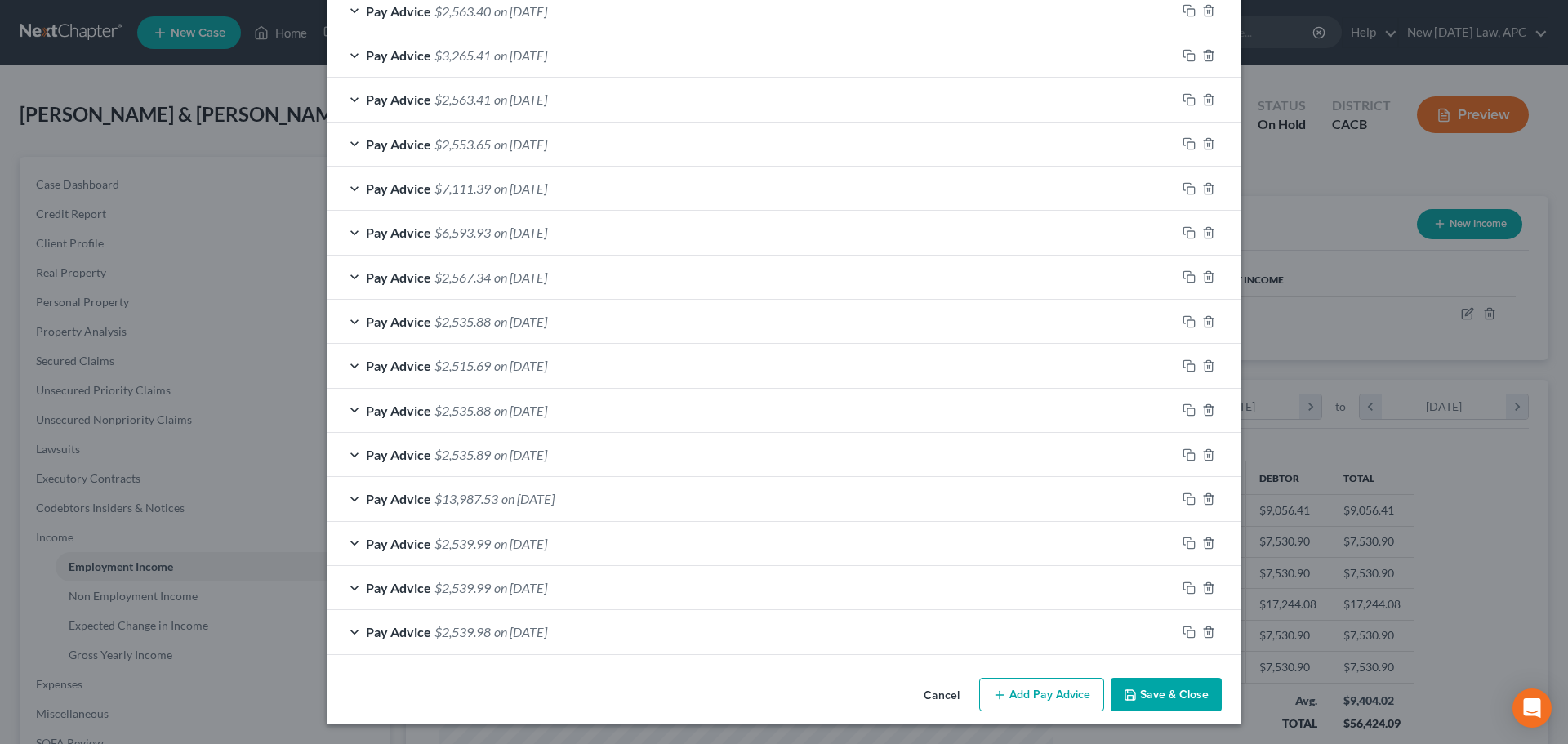
click at [947, 699] on button "Cancel" at bounding box center [941, 695] width 62 height 32
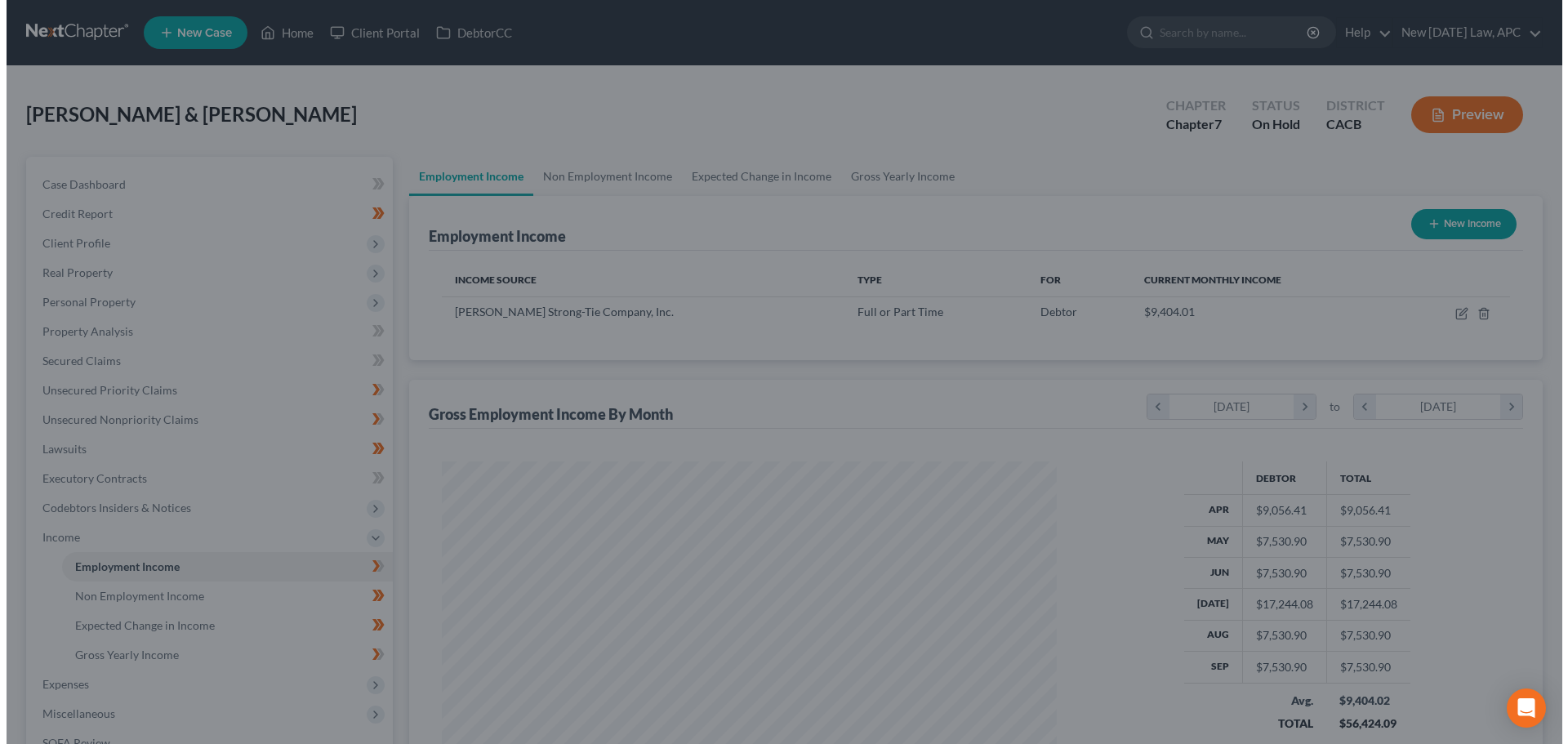
scroll to position [816180, 816223]
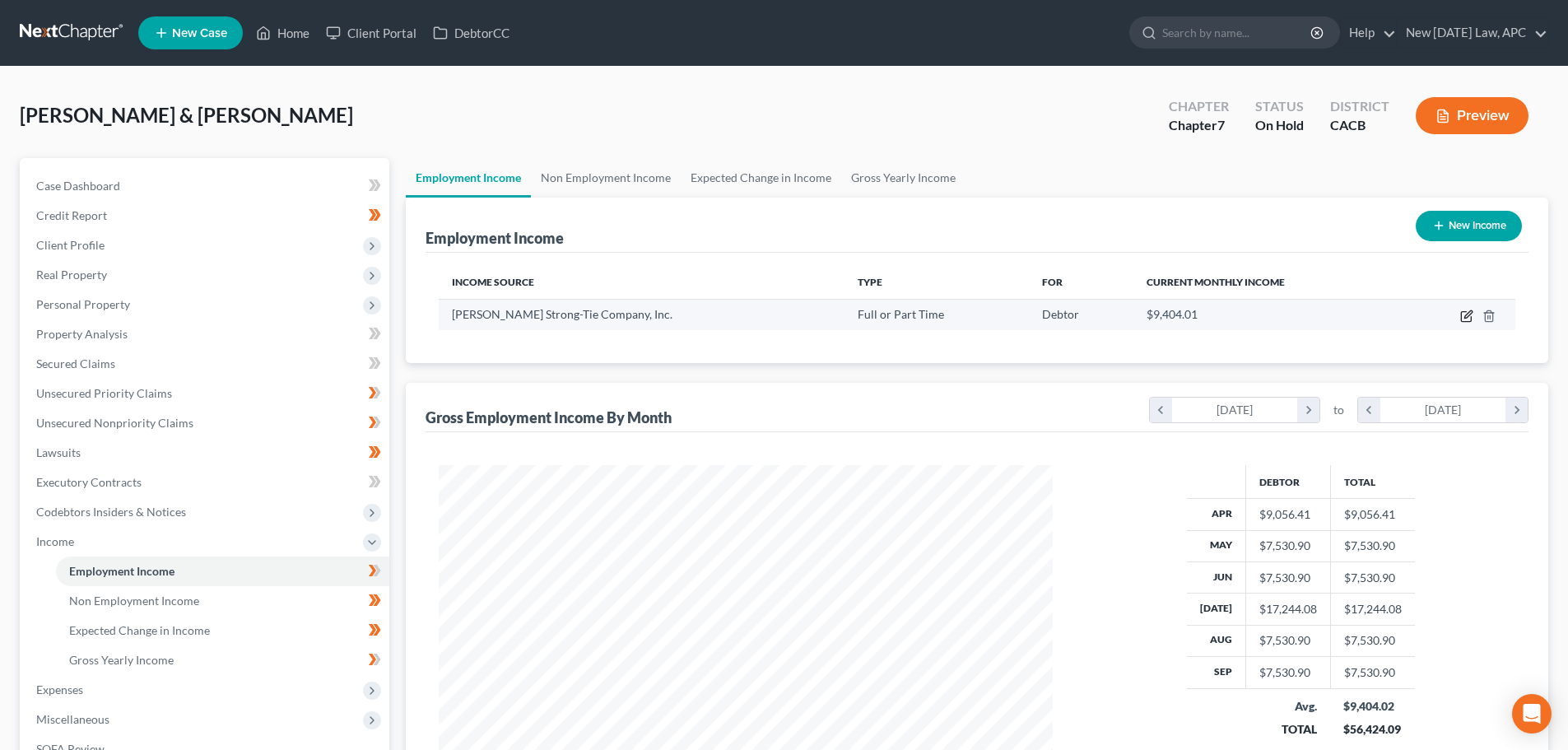
click at [1462, 314] on icon "button" at bounding box center [1467, 316] width 13 height 13
select select "0"
select select "4"
select select "1"
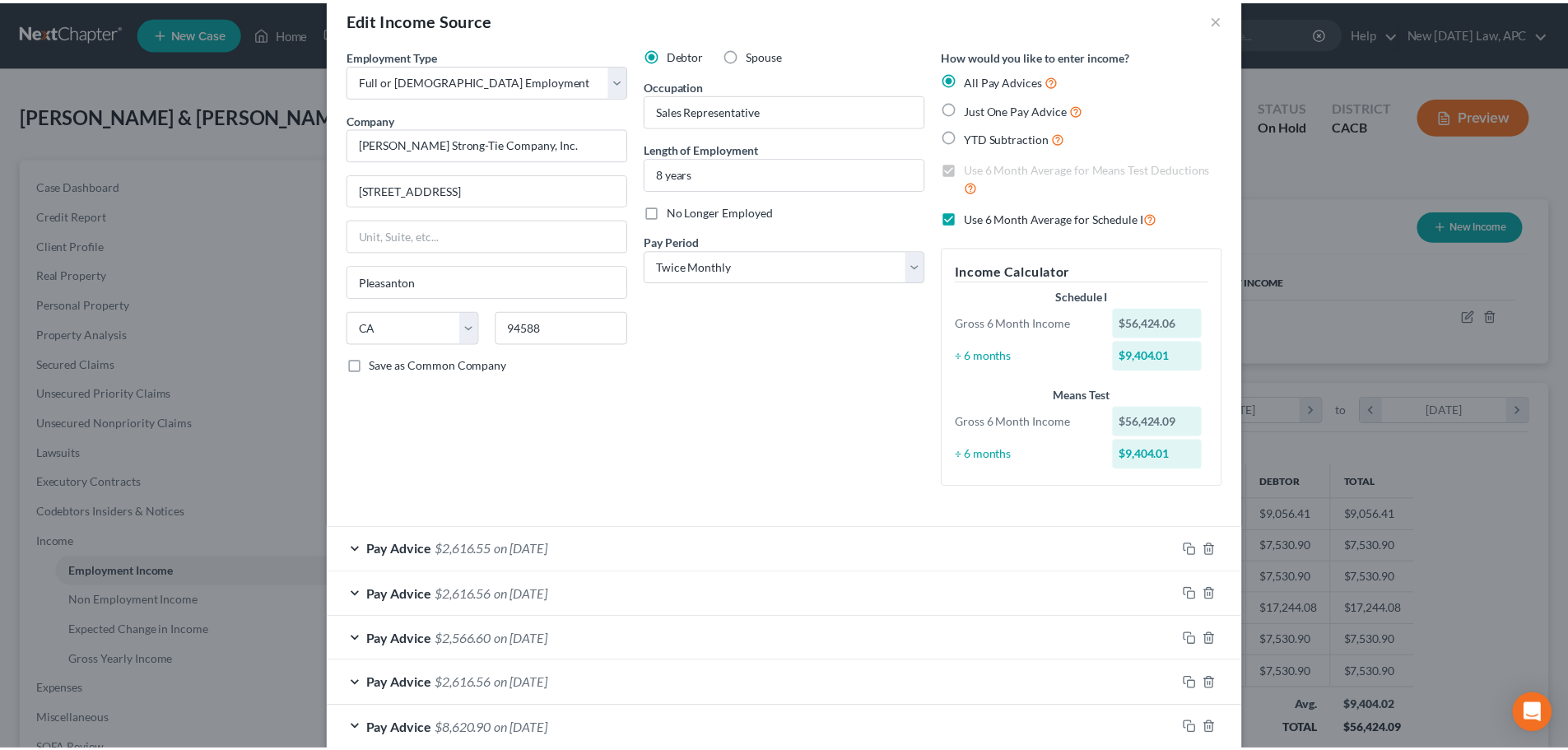
scroll to position [0, 0]
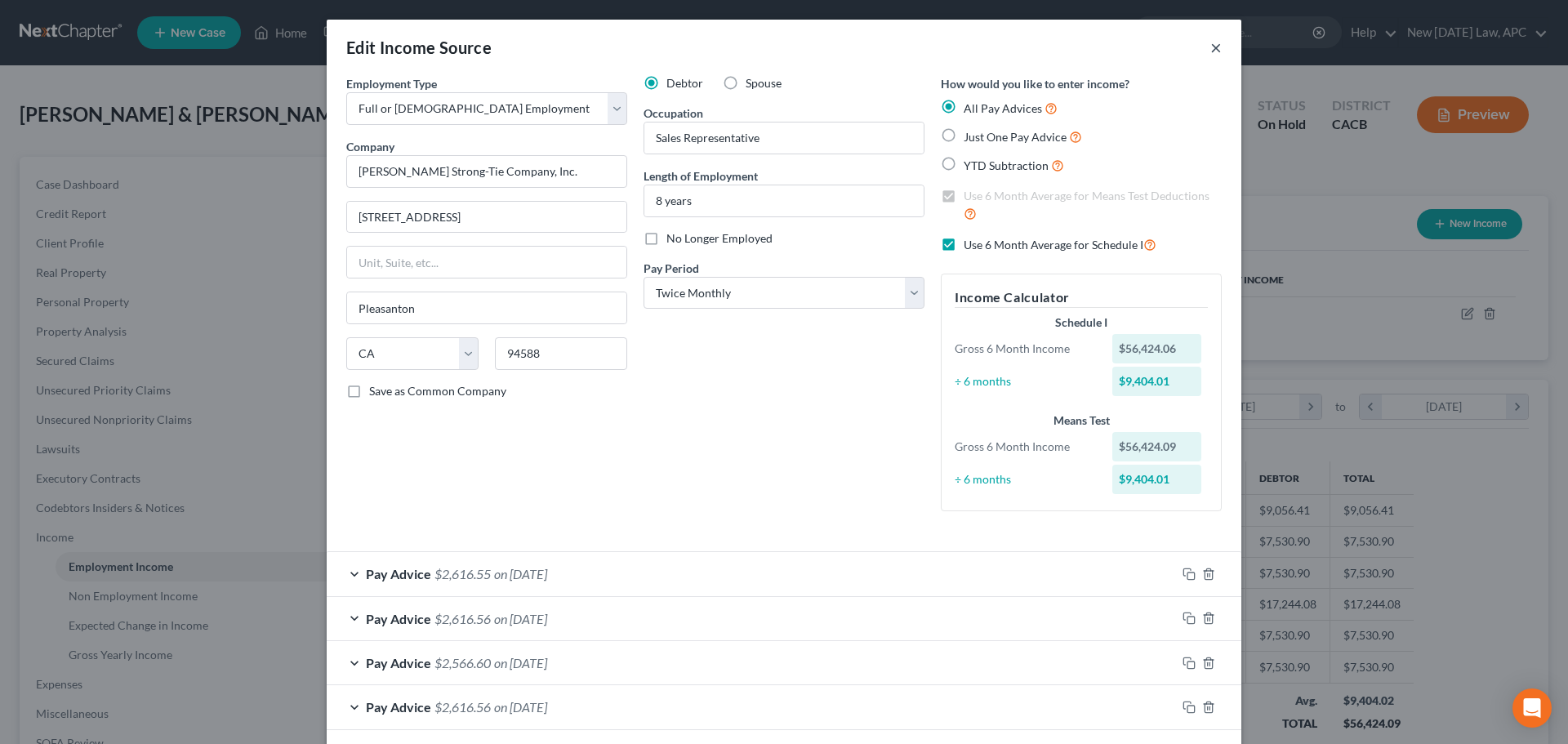
click at [1211, 51] on button "×" at bounding box center [1216, 47] width 11 height 20
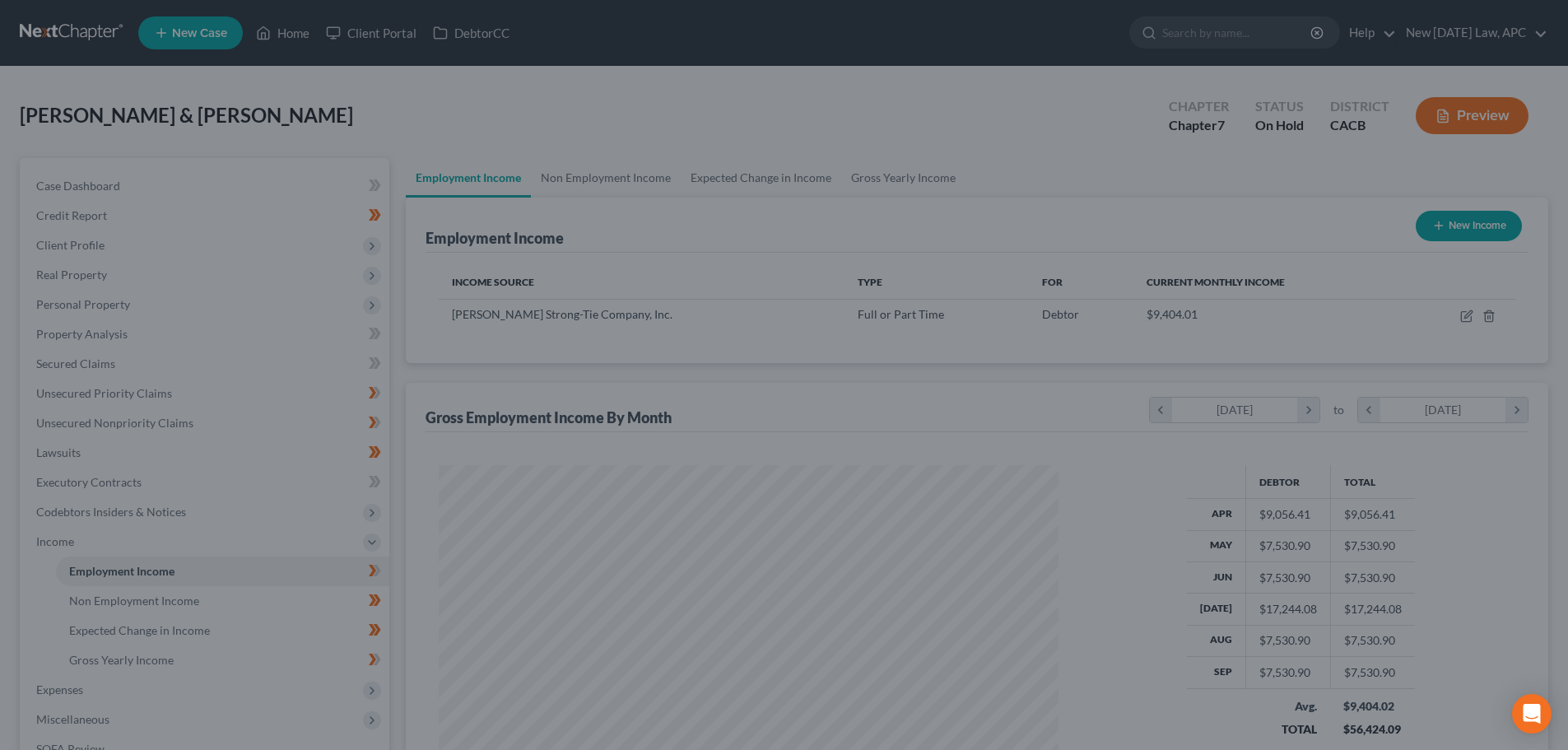
scroll to position [822763, 822236]
